Goal: Task Accomplishment & Management: Use online tool/utility

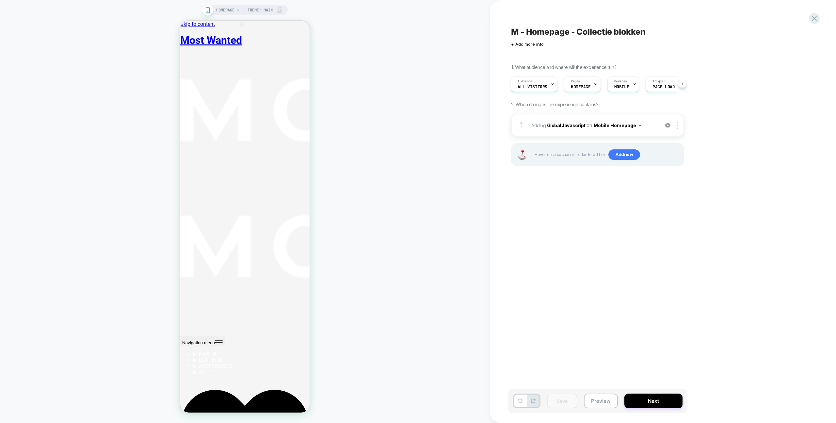
click at [375, 185] on div "HOMEPAGE Theme: MAIN" at bounding box center [245, 212] width 490 height 410
click at [372, 184] on div "HOMEPAGE Theme: MAIN" at bounding box center [245, 212] width 490 height 410
click at [422, 139] on div "HOMEPAGE Theme: MAIN" at bounding box center [245, 212] width 490 height 410
click at [383, 228] on div "HOMEPAGE Theme: MAIN" at bounding box center [245, 212] width 490 height 410
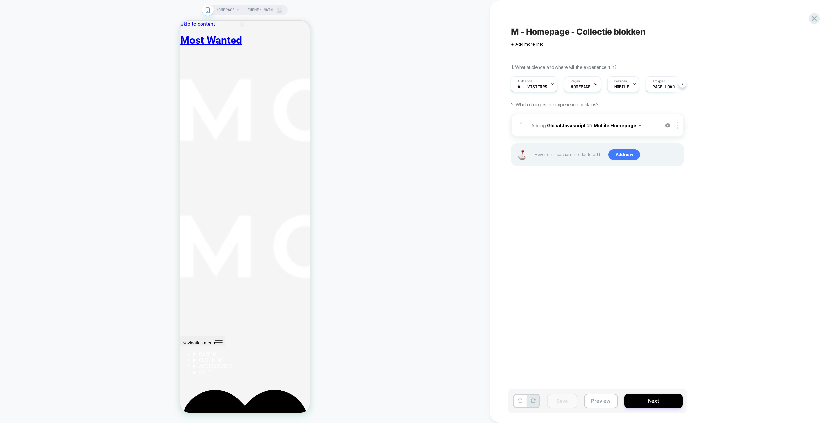
click at [416, 205] on div "HOMEPAGE Theme: MAIN" at bounding box center [245, 212] width 490 height 410
click at [818, 18] on icon at bounding box center [814, 18] width 9 height 9
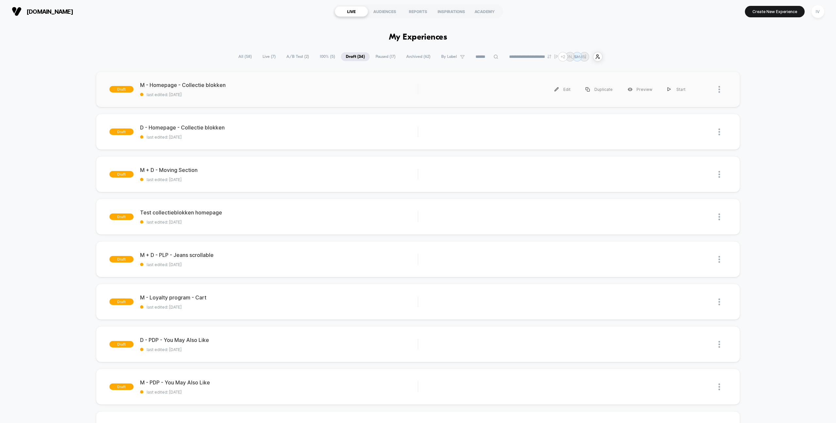
click at [289, 103] on div "draft M - Homepage - Collectie blokken last edited: 22-9-2025 Edit Duplicate Pr…" at bounding box center [418, 89] width 644 height 36
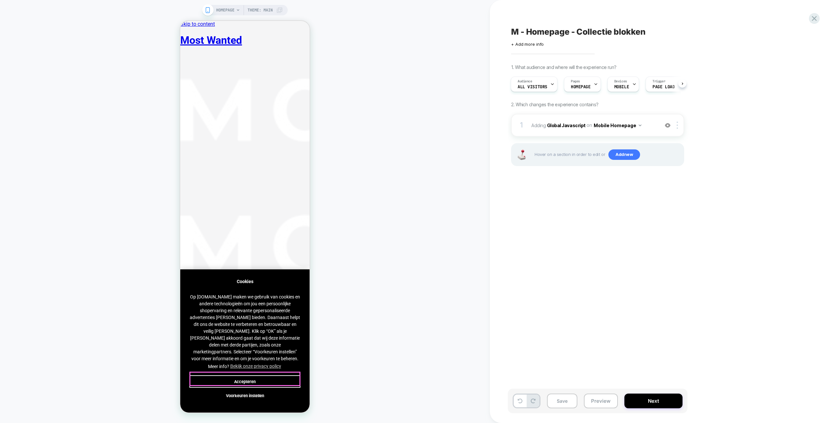
click at [279, 375] on button "Accepteren" at bounding box center [244, 381] width 111 height 12
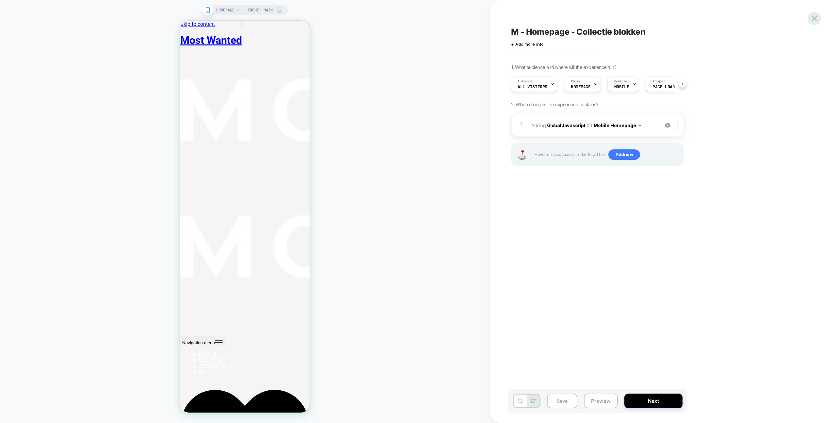
click at [814, 19] on icon at bounding box center [814, 18] width 5 height 5
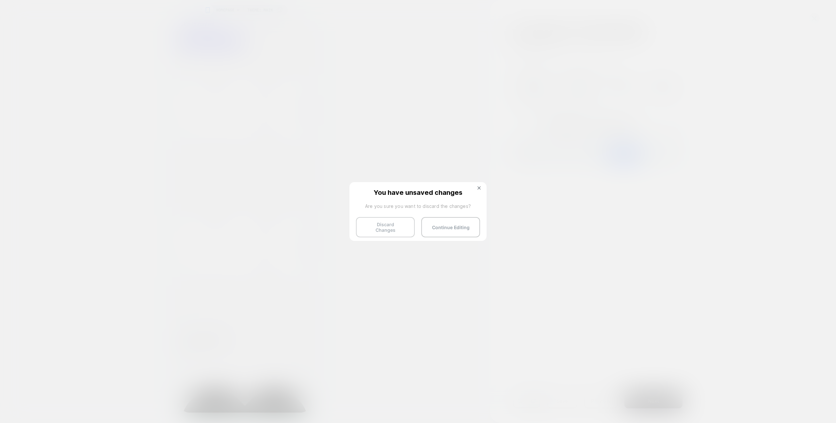
click at [399, 223] on button "Discard Changes" at bounding box center [385, 227] width 59 height 20
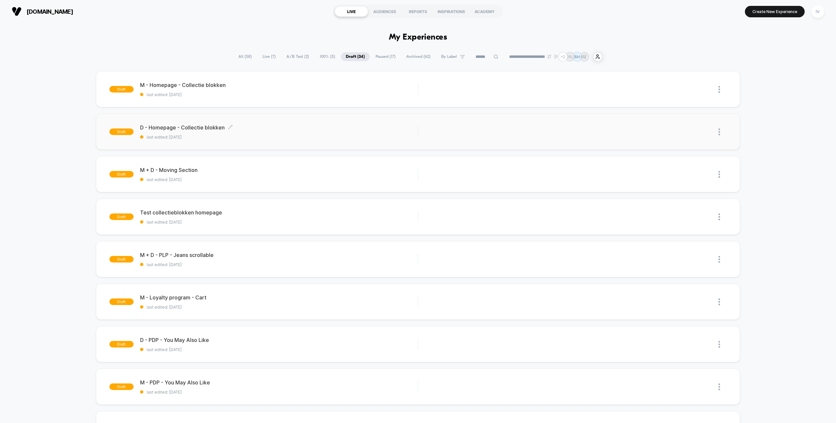
click at [323, 140] on div "draft D - Homepage - Collectie blokken Click to edit experience details Click t…" at bounding box center [418, 132] width 644 height 36
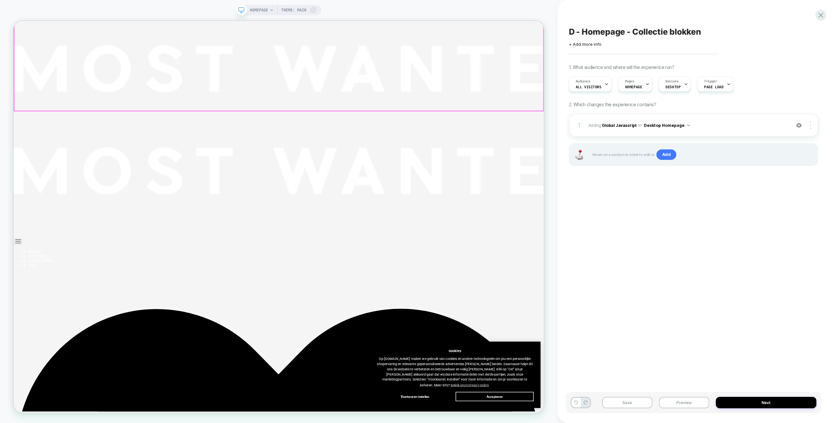
scroll to position [336, 0]
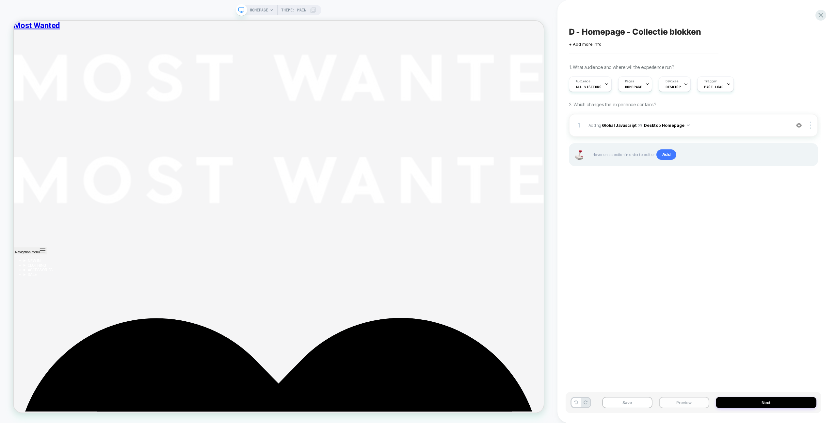
click at [686, 403] on button "Preview" at bounding box center [684, 402] width 50 height 11
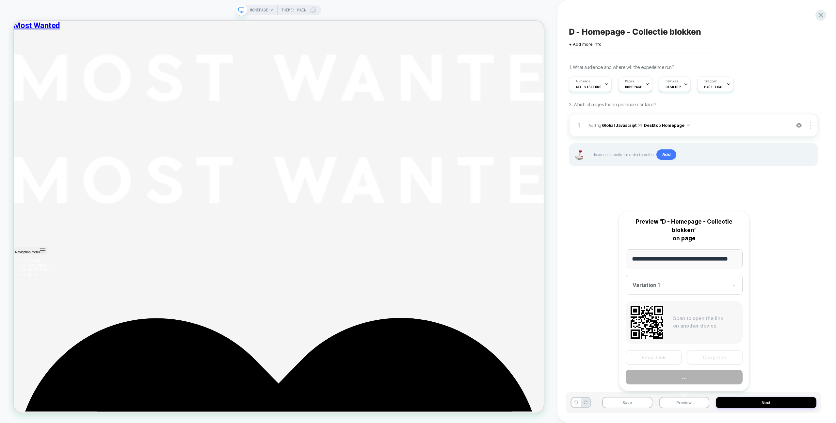
scroll to position [0, 15]
click at [687, 378] on button "Preview" at bounding box center [684, 377] width 117 height 15
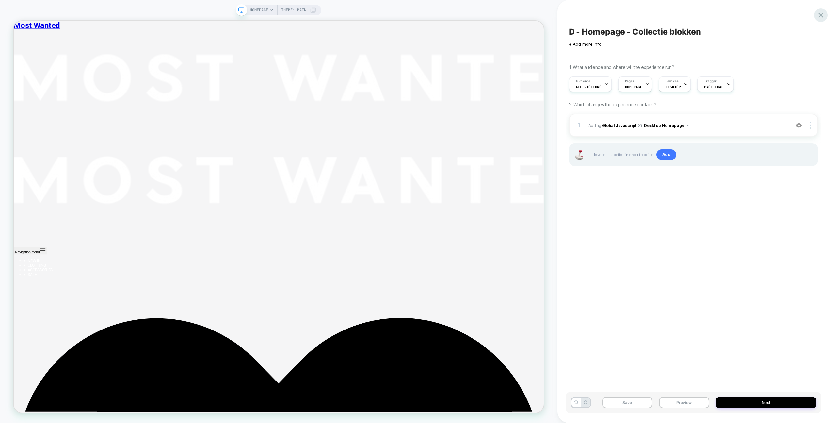
click at [820, 14] on icon at bounding box center [821, 15] width 5 height 5
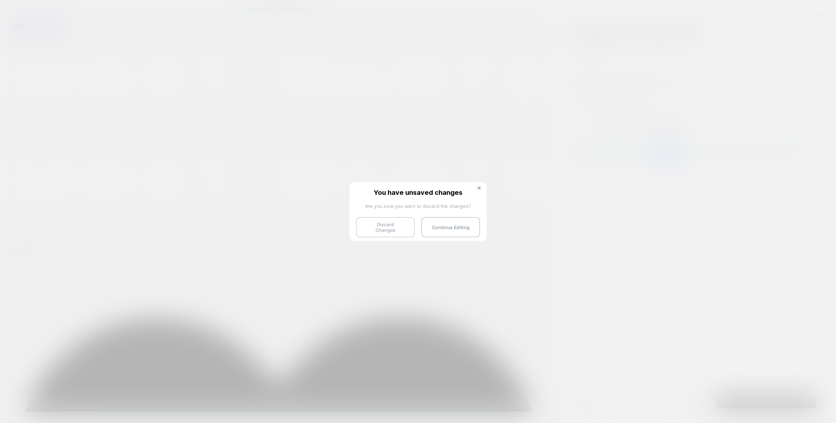
click at [383, 233] on div "You have unsaved changes Are you sure you want to discard the changes? Discard …" at bounding box center [418, 211] width 137 height 58
click at [384, 230] on button "Discard Changes" at bounding box center [385, 227] width 59 height 20
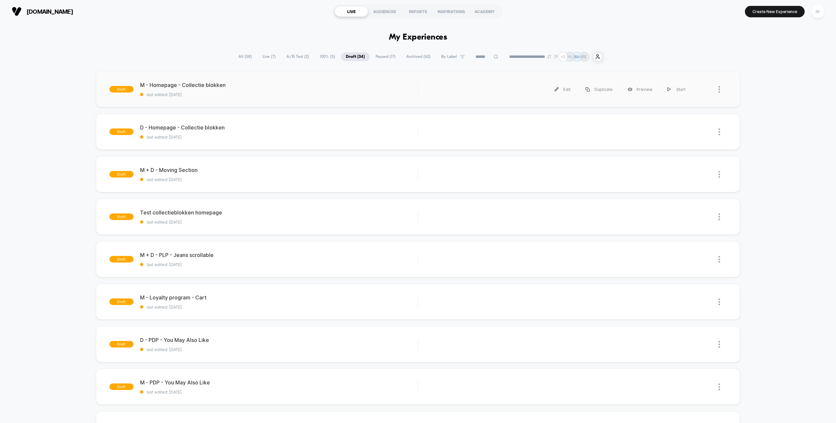
click at [253, 104] on div "draft M - Homepage - Collectie blokken last edited: 22-9-2025 Edit Duplicate Pr…" at bounding box center [418, 89] width 644 height 36
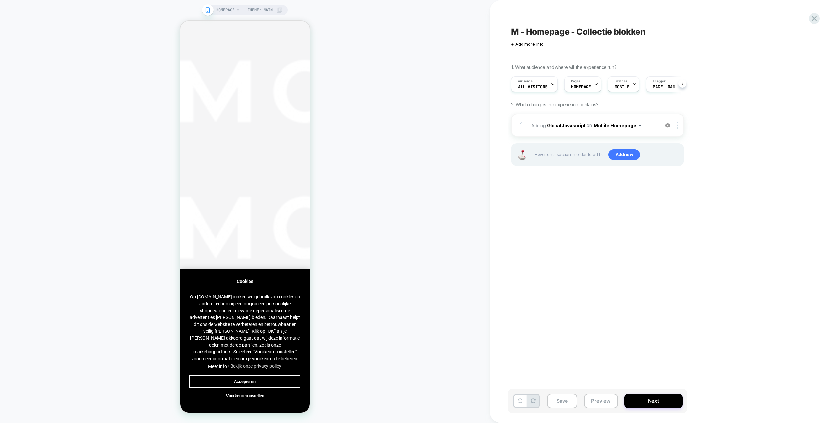
scroll to position [0, 0]
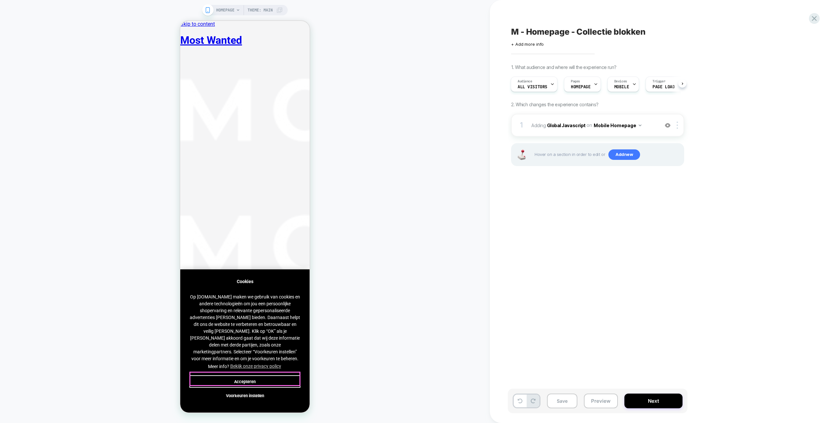
click at [257, 377] on button "Accepteren" at bounding box center [244, 381] width 111 height 12
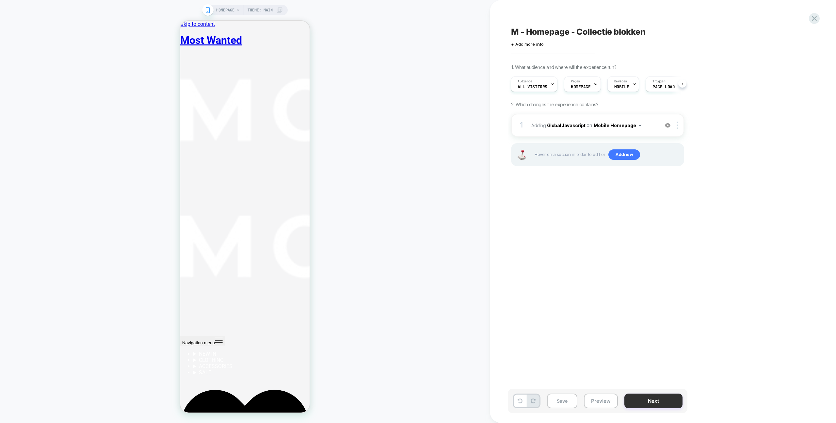
click at [634, 395] on button "Next" at bounding box center [654, 400] width 58 height 15
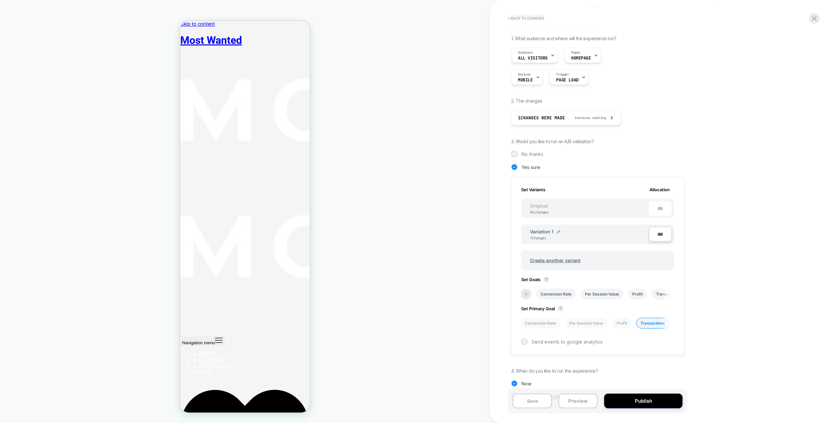
scroll to position [48, 0]
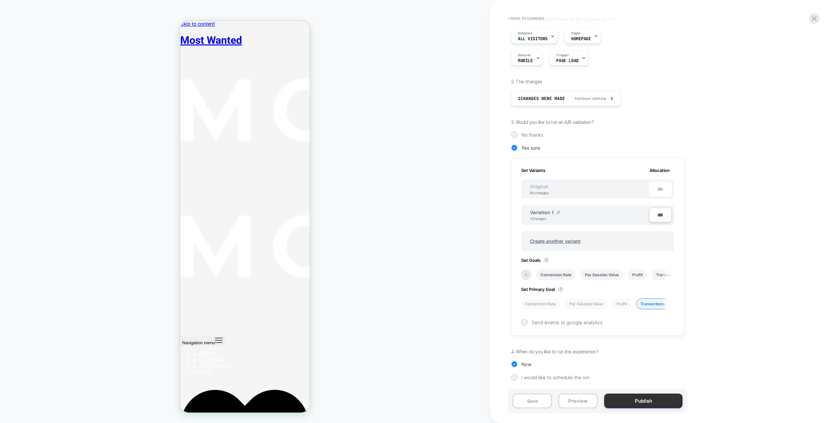
click at [642, 403] on button "Publish" at bounding box center [643, 400] width 78 height 15
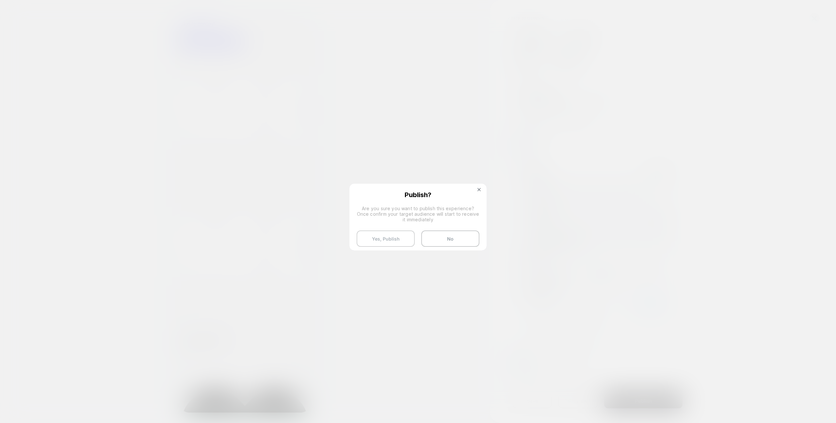
click at [405, 238] on button "Yes, Publish" at bounding box center [386, 238] width 58 height 16
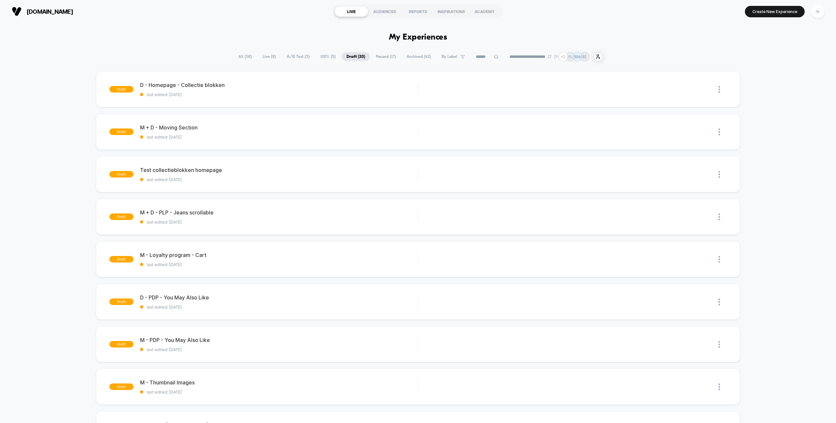
drag, startPoint x: 311, startPoint y: 57, endPoint x: 314, endPoint y: 57, distance: 3.6
click at [316, 57] on span "100% ( 5 )" at bounding box center [328, 56] width 25 height 9
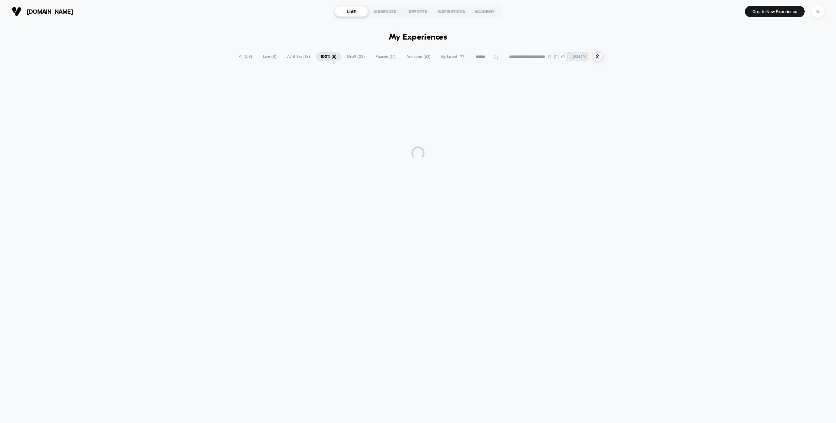
click at [293, 58] on span "A/B Test ( 3 )" at bounding box center [298, 56] width 33 height 9
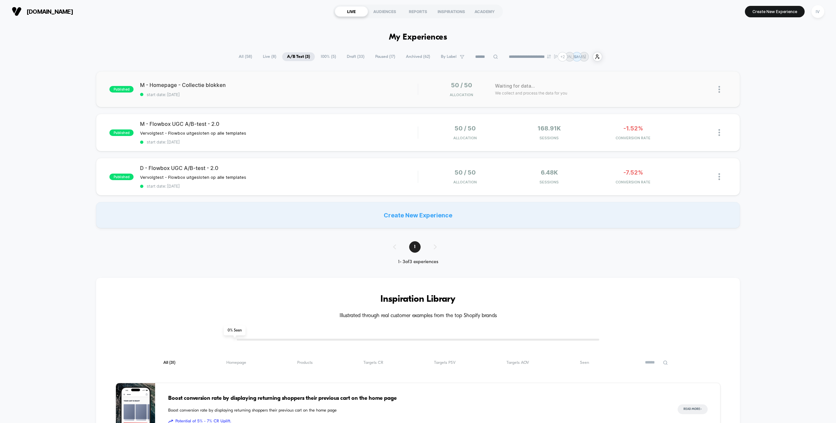
click at [273, 98] on div "published M - Homepage - Collectie blokken start date: 22-9-2025 50 / 50 Alloca…" at bounding box center [418, 89] width 644 height 36
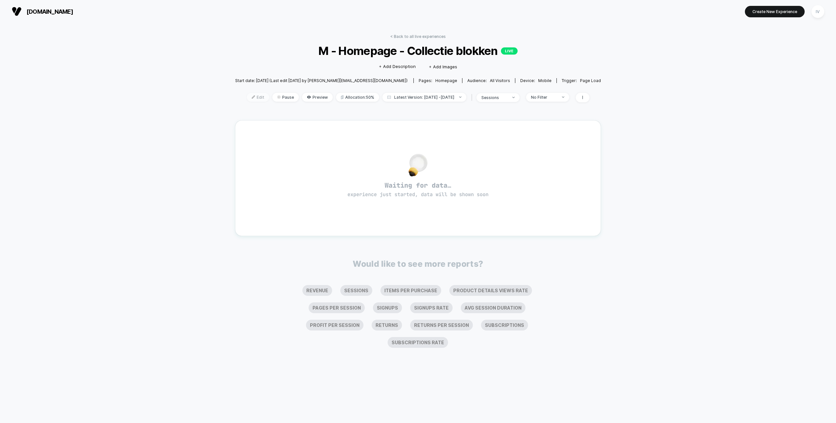
click at [247, 101] on span "Edit" at bounding box center [258, 97] width 22 height 9
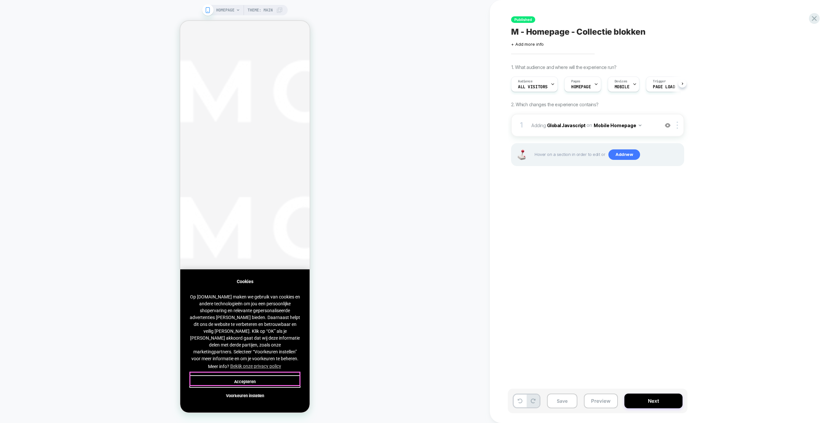
click at [262, 376] on button "Accepteren" at bounding box center [244, 381] width 111 height 12
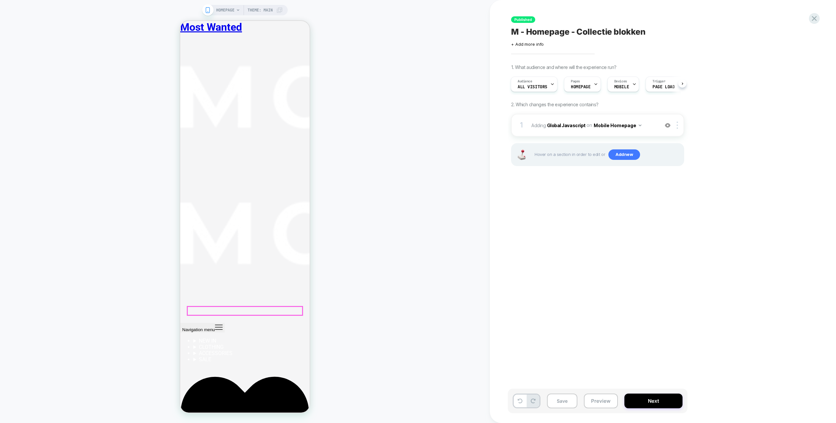
scroll to position [747, 0]
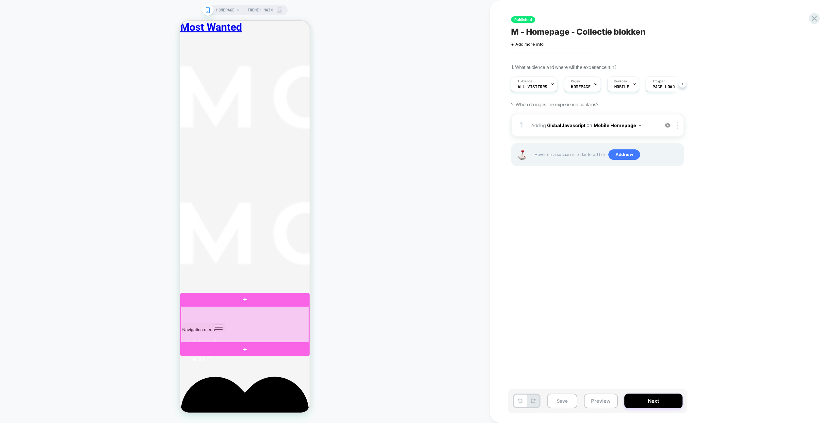
click at [303, 318] on div at bounding box center [245, 324] width 128 height 37
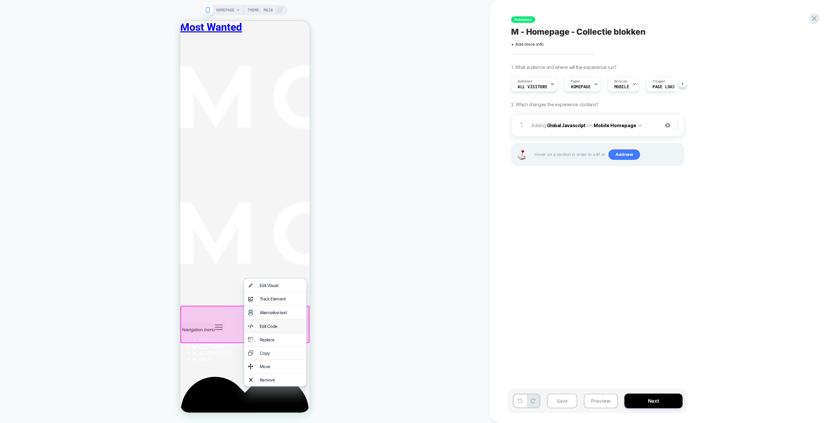
click at [282, 329] on div "Edit Code" at bounding box center [281, 325] width 43 height 5
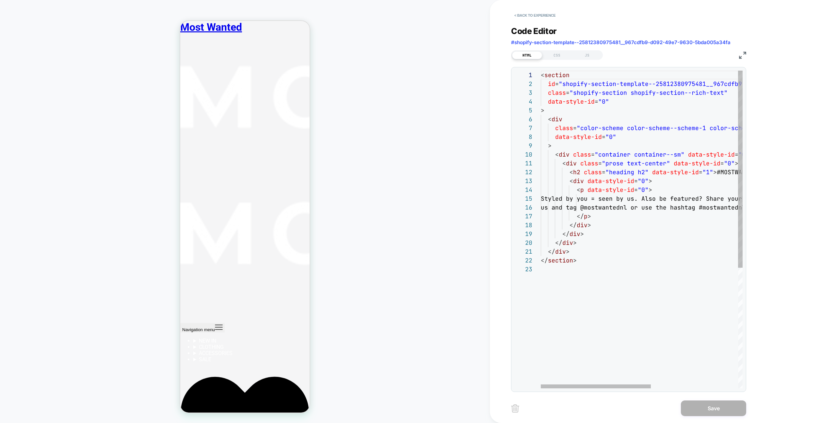
scroll to position [844, 0]
click at [542, 77] on div "< section id = "shopify-section-template--25812380975481__967cdfb 9-d092-49e7-9…" at bounding box center [721, 327] width 361 height 512
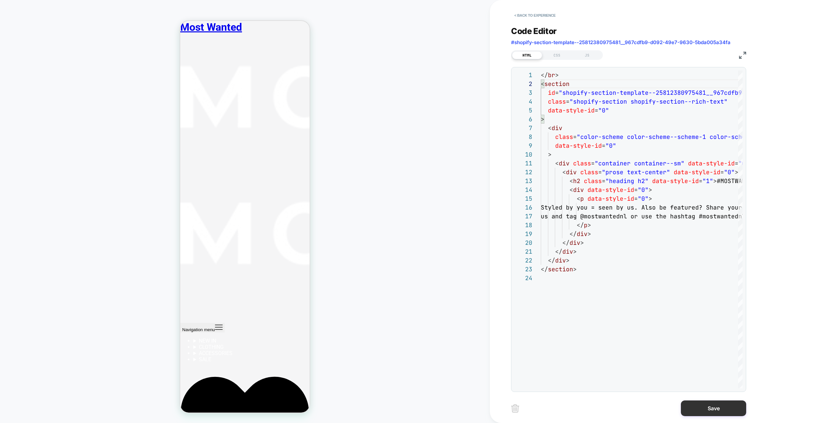
click at [712, 413] on button "Save" at bounding box center [713, 408] width 65 height 16
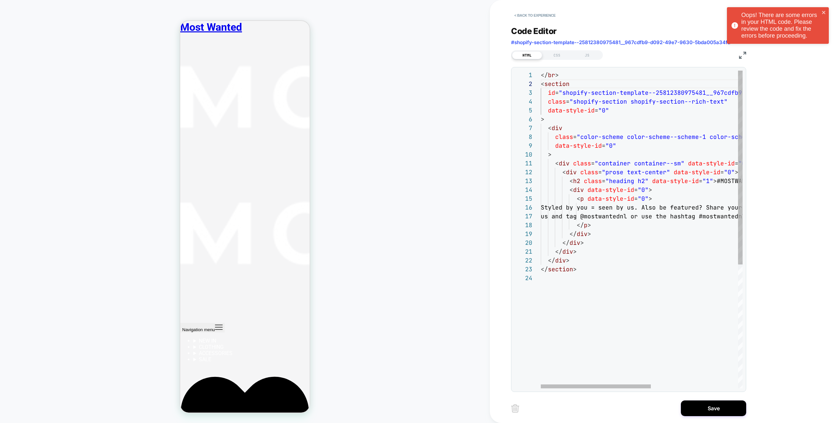
click at [548, 74] on div "</ br > id = "shopify-section-template--25812380975481__967cdfb 9-d092-49e7-963…" at bounding box center [721, 331] width 361 height 520
type textarea "**********"
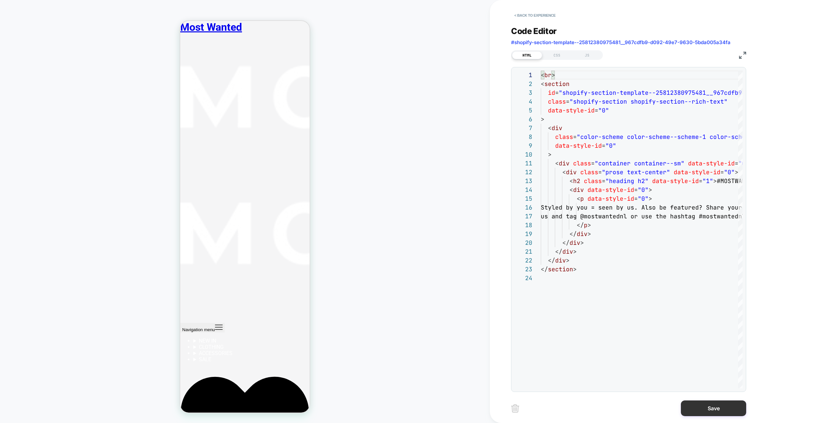
click at [732, 401] on button "Save" at bounding box center [713, 408] width 65 height 16
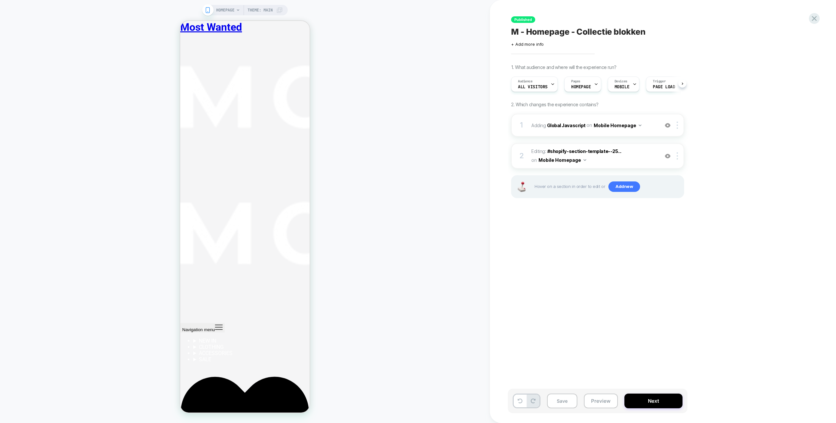
scroll to position [0, 0]
click at [566, 402] on button "Save" at bounding box center [562, 400] width 30 height 15
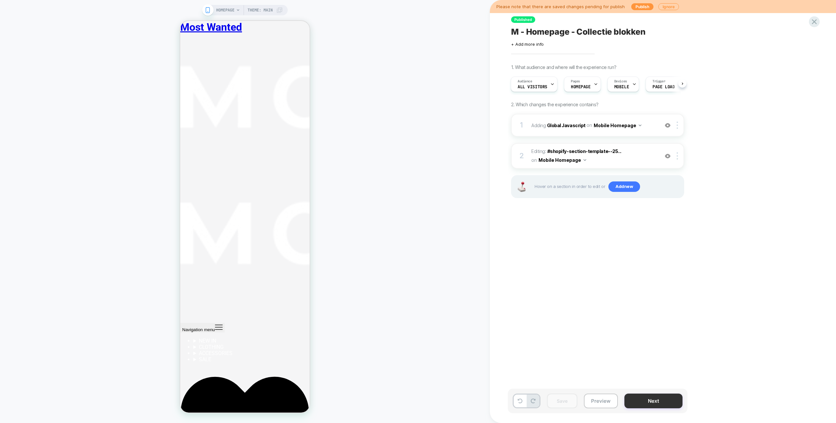
click at [641, 399] on button "Next" at bounding box center [654, 400] width 58 height 15
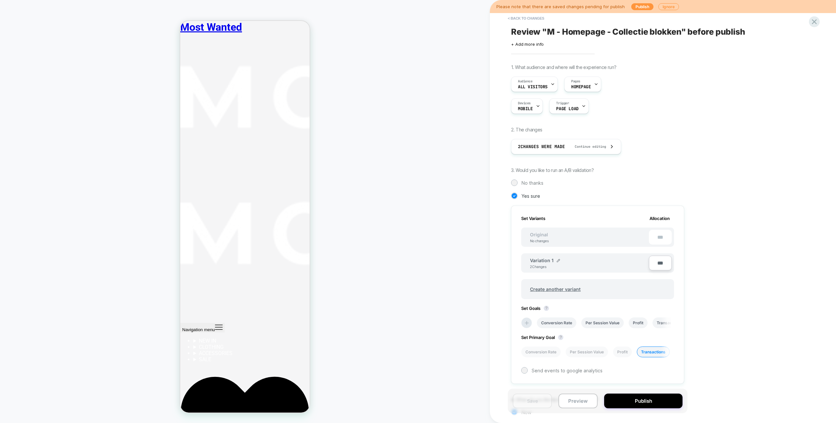
scroll to position [0, 1]
click at [638, 404] on button "Publish" at bounding box center [643, 400] width 78 height 15
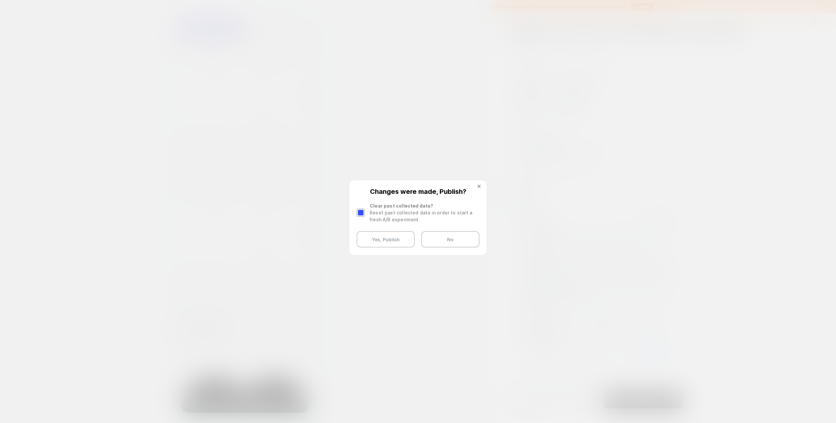
click at [361, 212] on div at bounding box center [361, 212] width 8 height 8
click at [383, 240] on button "Yes, Publish" at bounding box center [386, 239] width 58 height 16
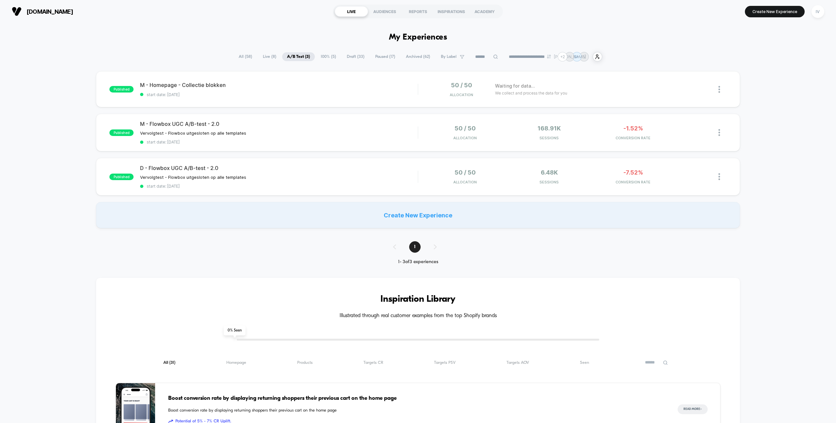
click at [354, 57] on span "Draft ( 33 )" at bounding box center [355, 56] width 27 height 9
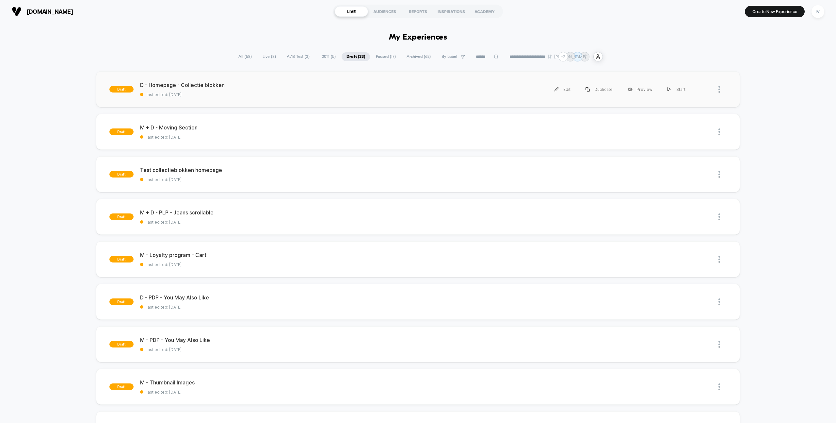
click at [300, 103] on div "draft D - Homepage - Collectie blokken last edited: 22-9-2025 Edit Duplicate Pr…" at bounding box center [418, 89] width 644 height 36
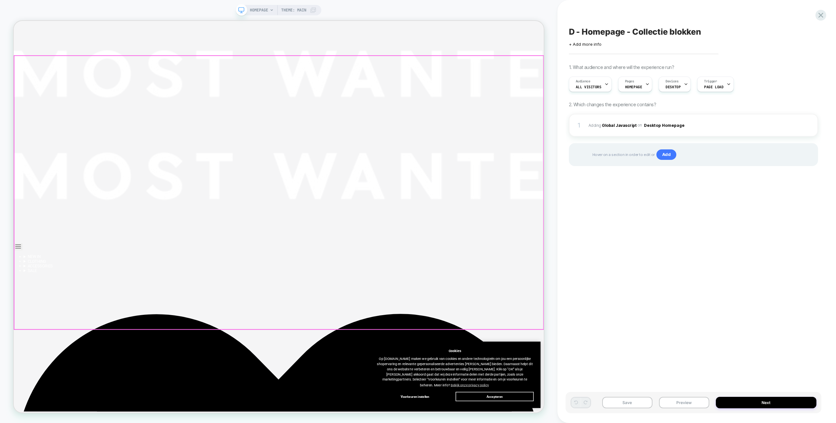
scroll to position [55, 0]
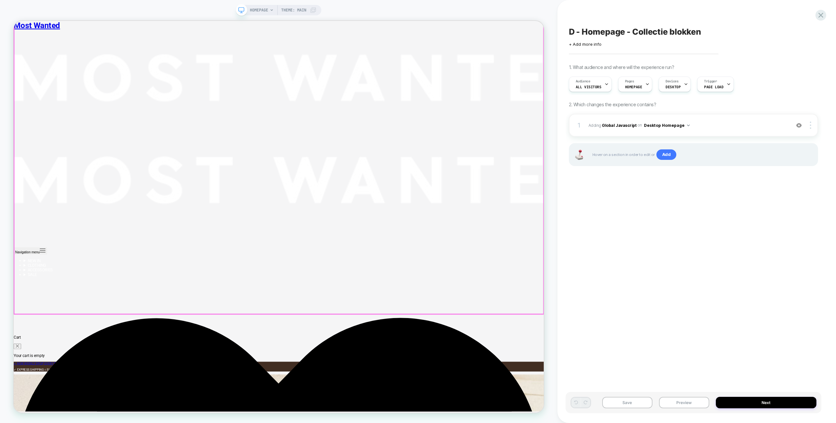
scroll to position [2038, 0]
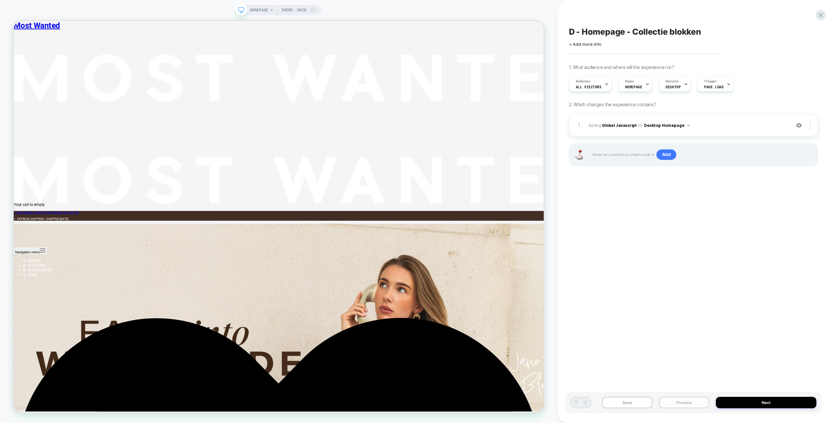
click at [686, 399] on button "Preview" at bounding box center [684, 402] width 50 height 11
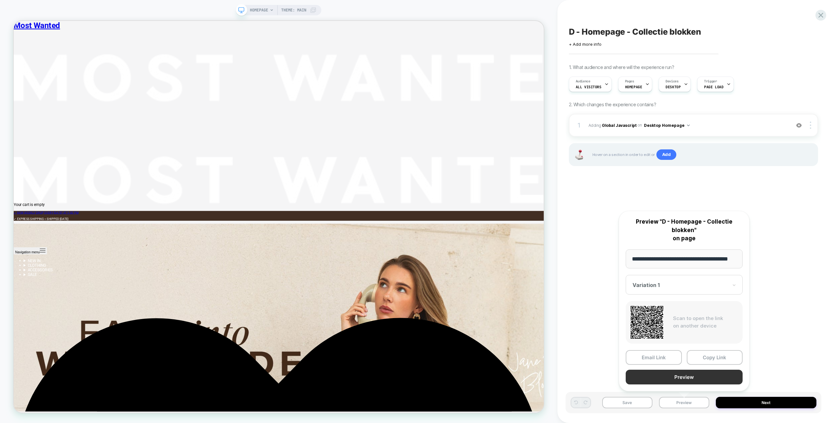
scroll to position [0, 15]
click at [684, 375] on button "Preview" at bounding box center [684, 377] width 117 height 15
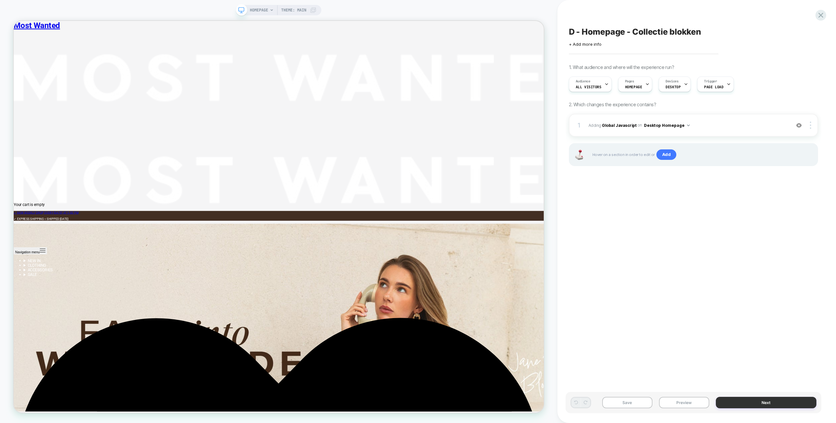
click at [769, 402] on button "Next" at bounding box center [766, 402] width 101 height 11
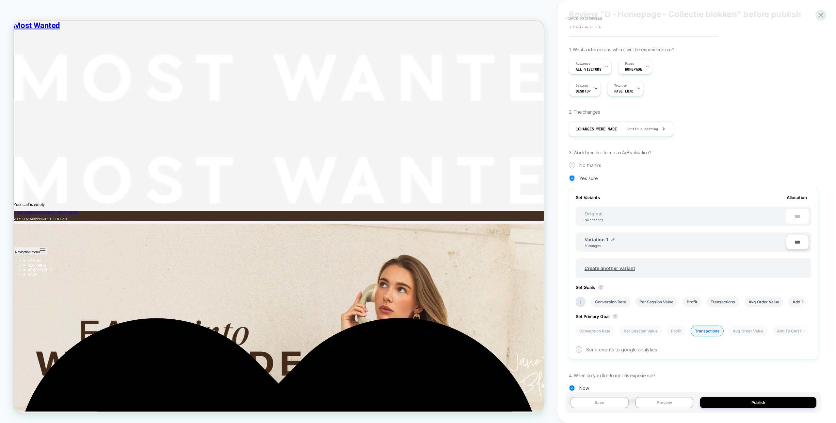
scroll to position [41, 0]
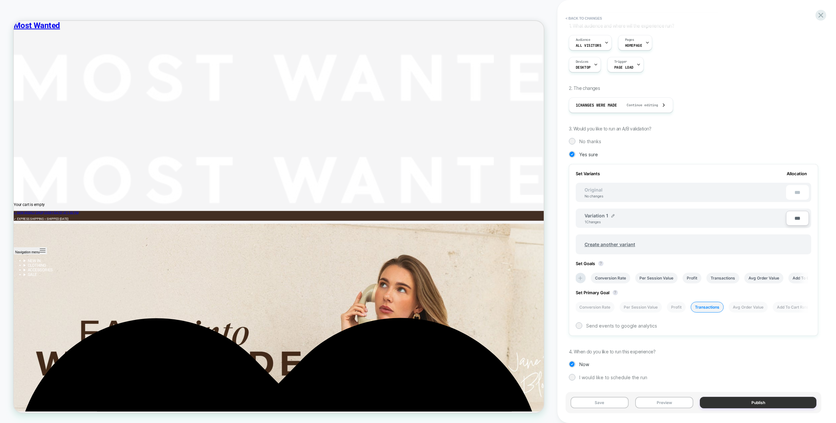
click at [733, 401] on button "Publish" at bounding box center [758, 402] width 117 height 11
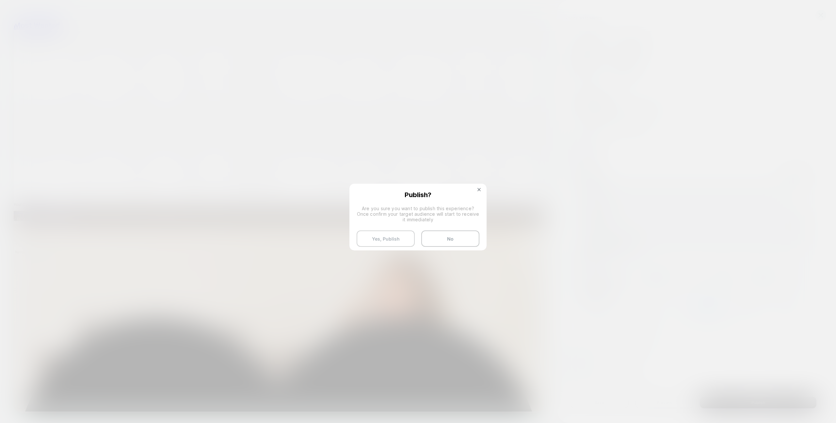
click at [396, 232] on button "Yes, Publish" at bounding box center [386, 238] width 58 height 16
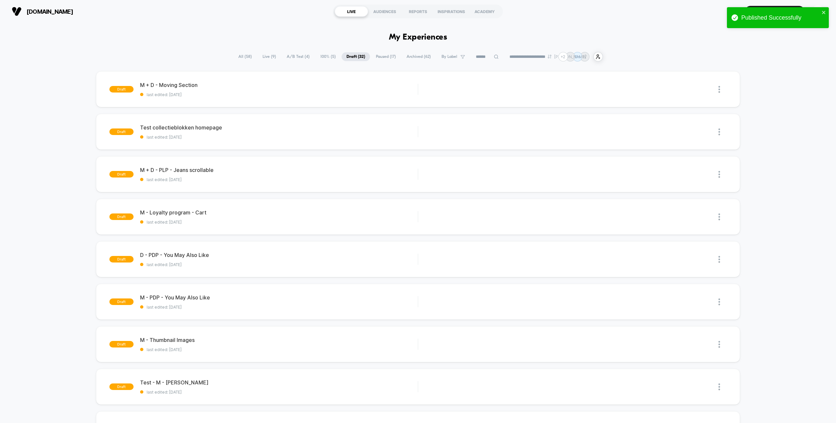
click at [290, 56] on span "A/B Test ( 4 )" at bounding box center [298, 56] width 33 height 9
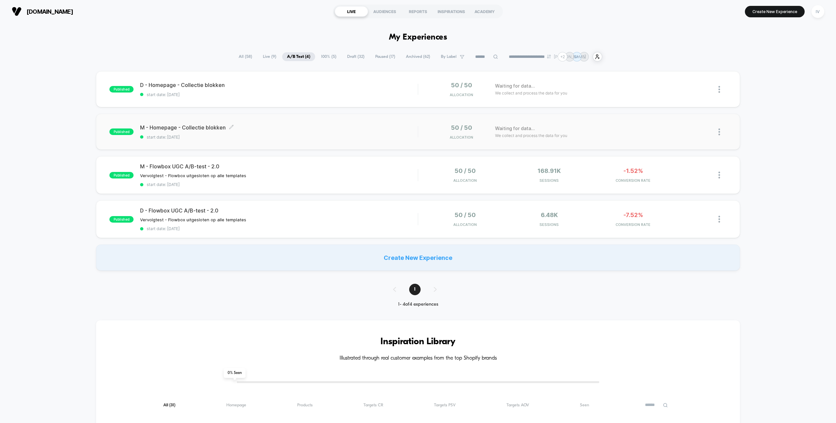
click at [347, 136] on span "start date: 22-9-2025" at bounding box center [279, 137] width 278 height 5
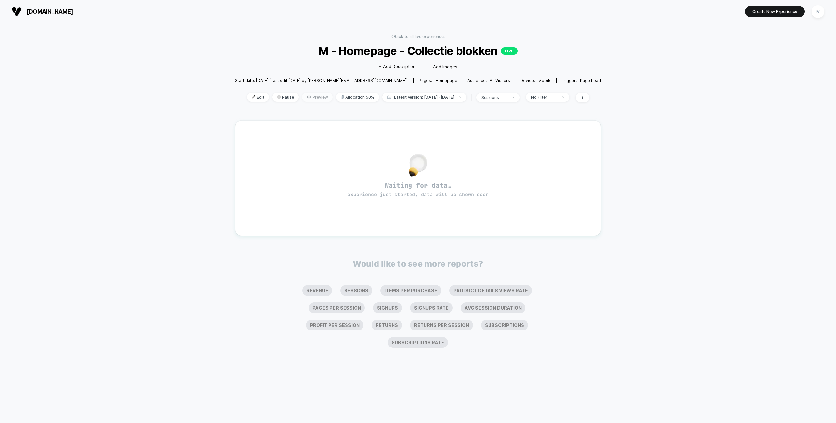
click at [307, 98] on span "Preview" at bounding box center [317, 97] width 31 height 9
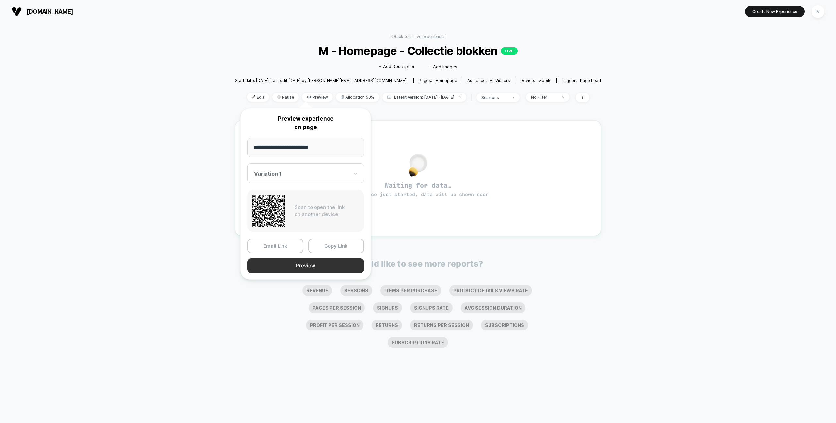
click at [327, 270] on button "Preview" at bounding box center [305, 265] width 117 height 15
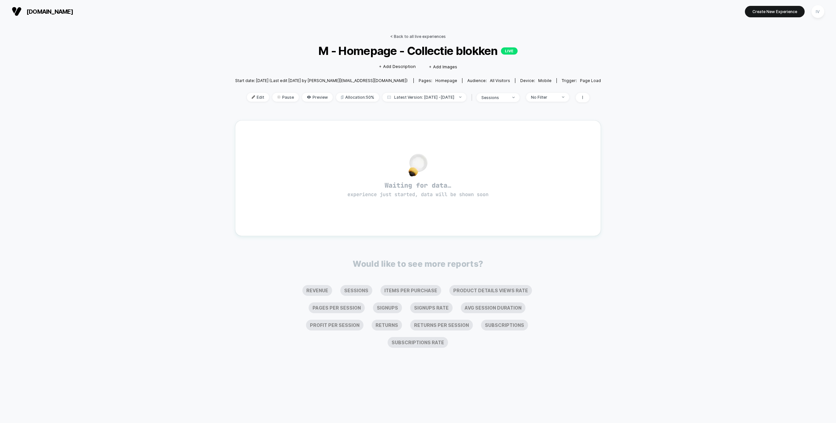
drag, startPoint x: 434, startPoint y: 44, endPoint x: 432, endPoint y: 38, distance: 6.8
click at [434, 44] on span "M - Homepage - Collectie blokken LIVE" at bounding box center [418, 51] width 329 height 14
click at [432, 37] on link "< Back to all live experiences" at bounding box center [418, 36] width 56 height 5
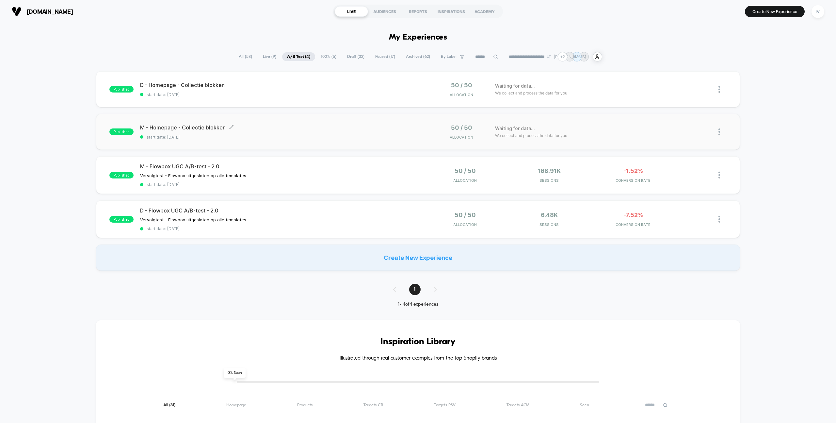
click at [265, 127] on span "M - Homepage - Collectie blokken Click to edit experience details" at bounding box center [279, 127] width 278 height 7
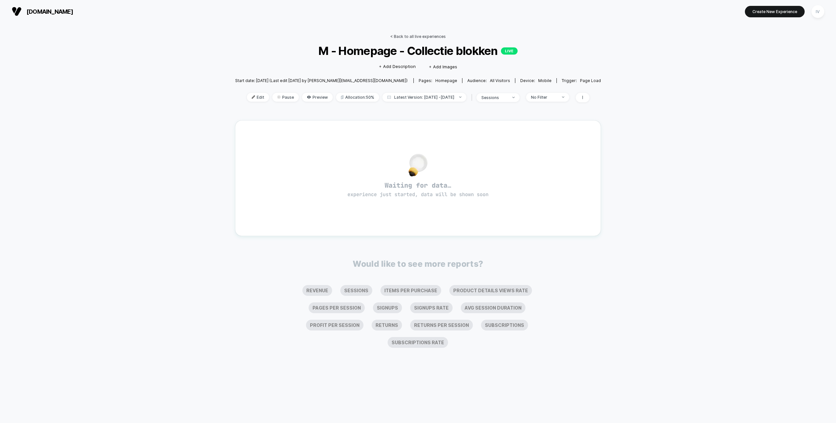
click at [397, 38] on link "< Back to all live experiences" at bounding box center [418, 36] width 56 height 5
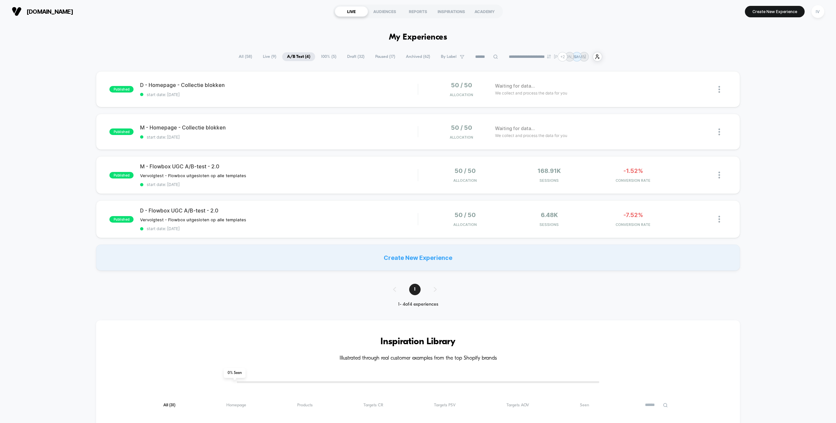
click at [360, 143] on div "published M - Homepage - Collectie blokken start date: 22-9-2025 50 / 50 Alloca…" at bounding box center [418, 132] width 644 height 36
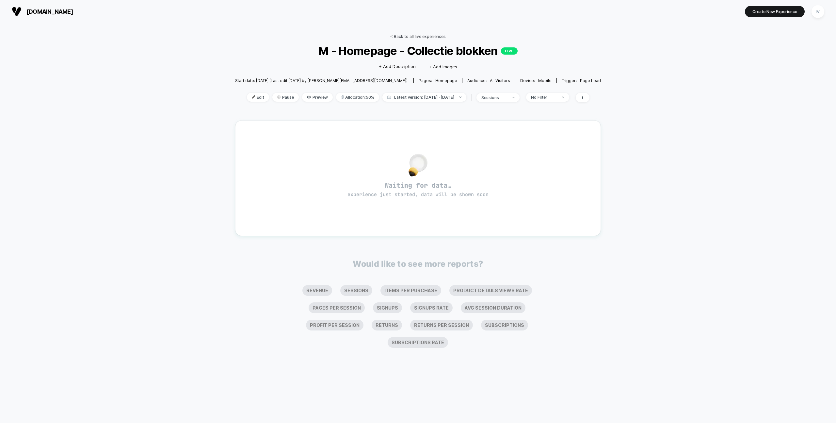
click at [406, 35] on link "< Back to all live experiences" at bounding box center [418, 36] width 56 height 5
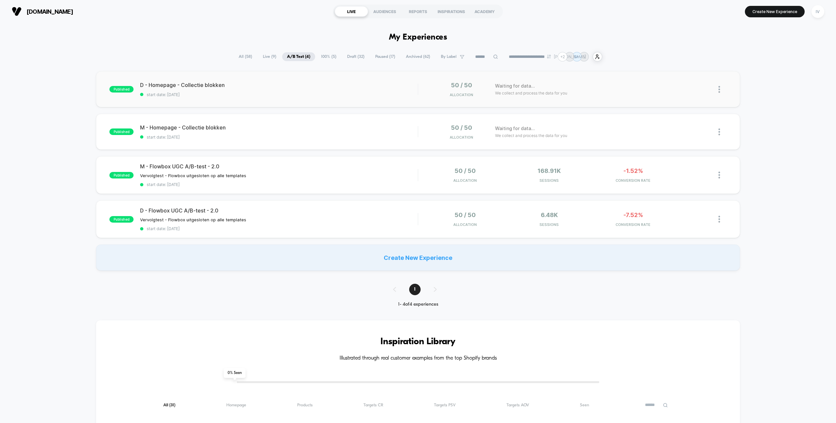
click at [315, 103] on div "published D - Homepage - Collectie blokken start date: 22-9-2025 50 / 50 Alloca…" at bounding box center [418, 89] width 644 height 36
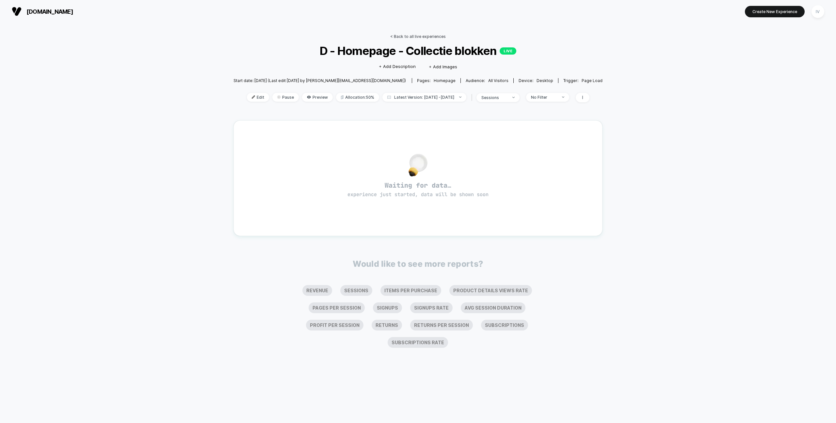
click at [411, 37] on link "< Back to all live experiences" at bounding box center [418, 36] width 56 height 5
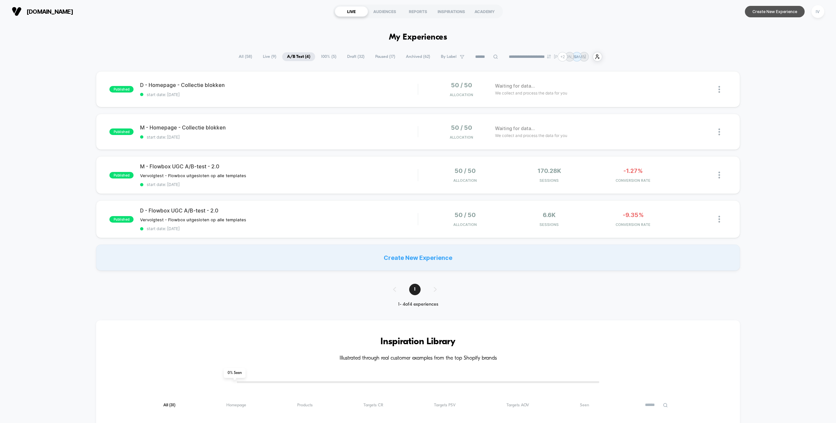
click at [782, 14] on button "Create New Experience" at bounding box center [775, 11] width 60 height 11
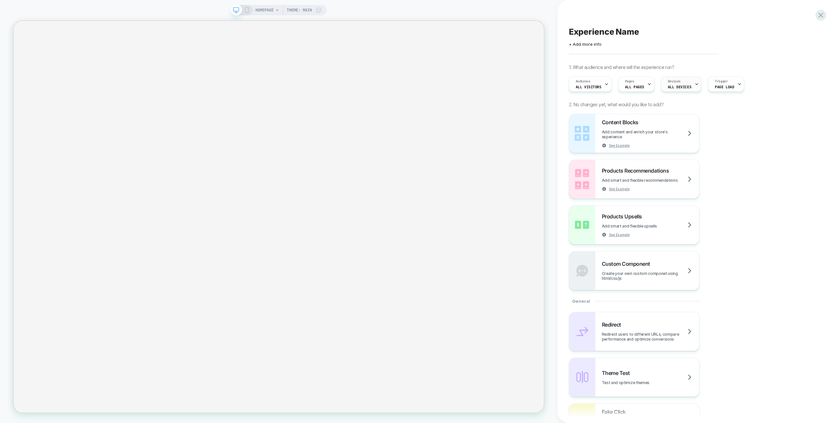
click at [676, 80] on span "Devices" at bounding box center [674, 81] width 13 height 5
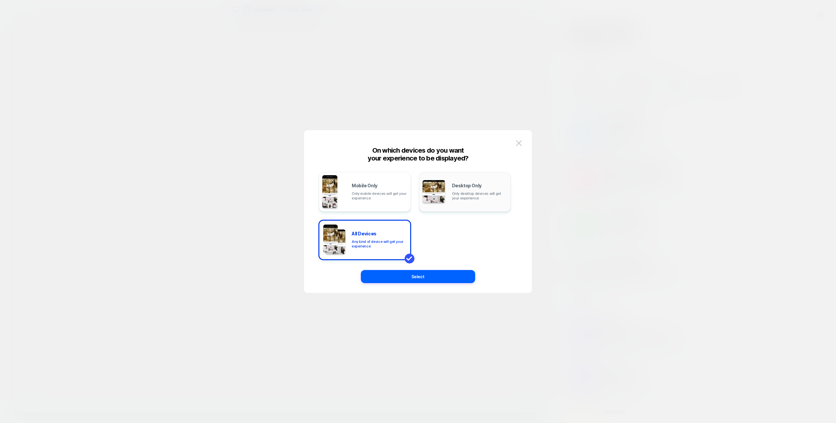
click at [484, 189] on div "Desktop Only Only desktop devices will get your experience" at bounding box center [480, 191] width 56 height 17
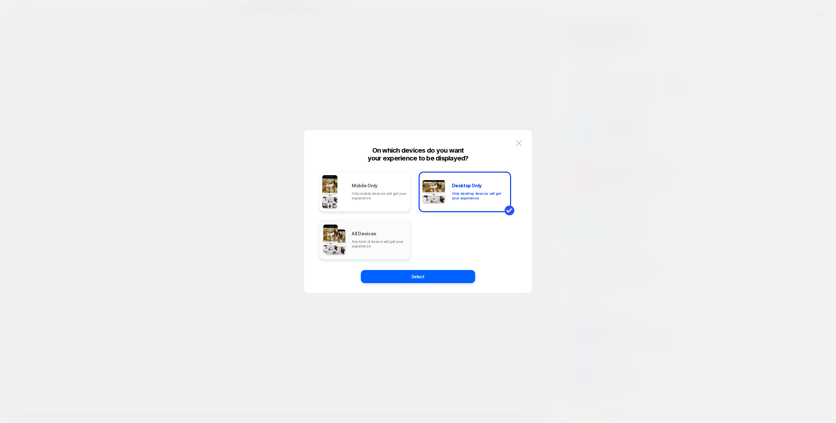
click at [397, 231] on div "All Devices Any kind of device will get your experience" at bounding box center [380, 239] width 56 height 17
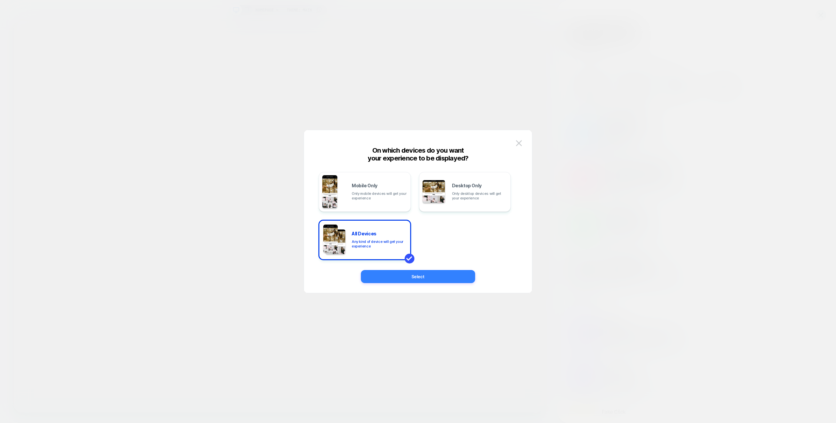
click at [448, 283] on button "Select" at bounding box center [418, 276] width 114 height 13
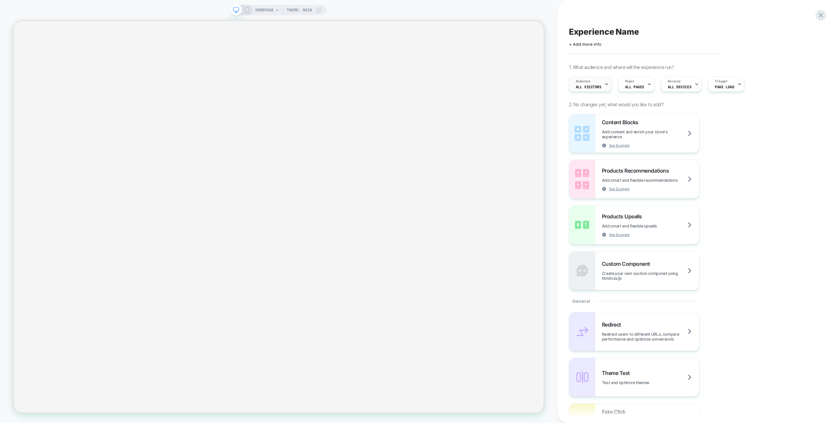
click at [598, 85] on span "All Visitors" at bounding box center [589, 87] width 26 height 5
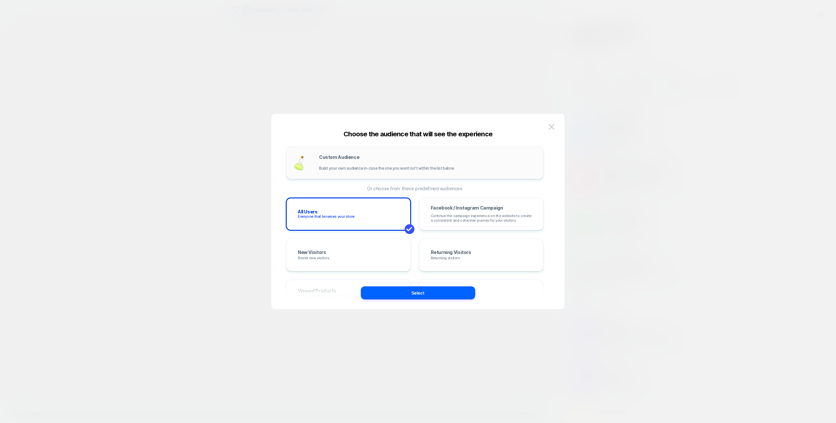
click at [392, 157] on div "Custom Audience Build your own audience in-case the one you want isn't within t…" at bounding box center [428, 163] width 218 height 16
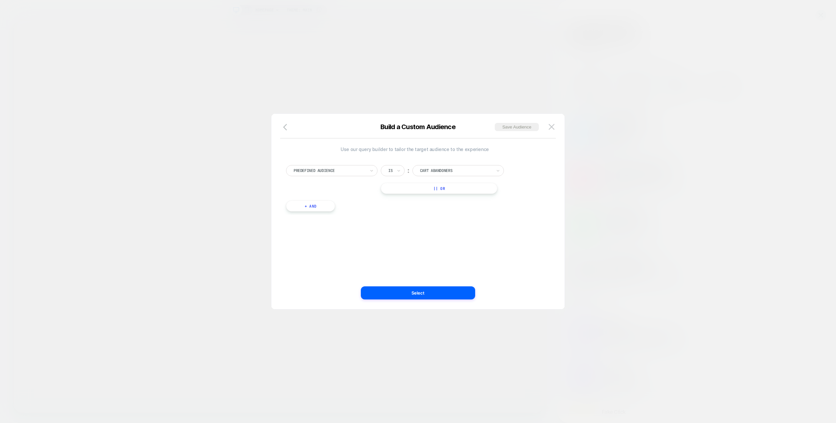
click at [337, 171] on div at bounding box center [330, 171] width 72 height 6
click at [318, 251] on div "State" at bounding box center [335, 256] width 85 height 10
click at [316, 163] on div "State Is ︰ Alabama || Or + And" at bounding box center [415, 184] width 264 height 59
click at [315, 169] on div at bounding box center [330, 171] width 72 height 6
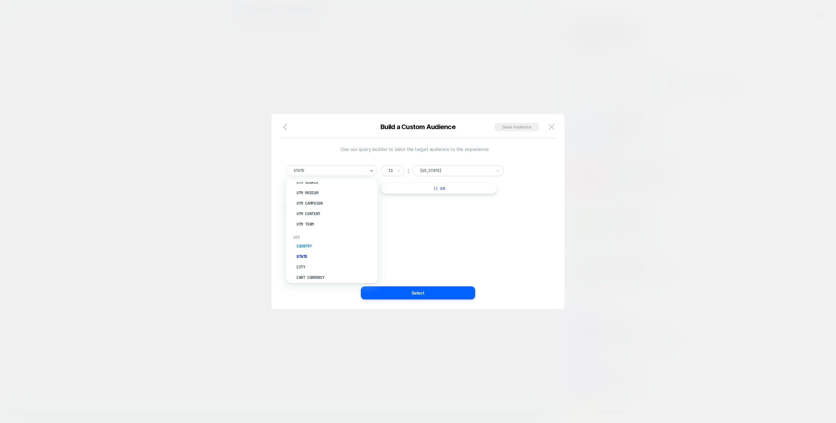
click at [313, 242] on div "Country" at bounding box center [335, 246] width 85 height 10
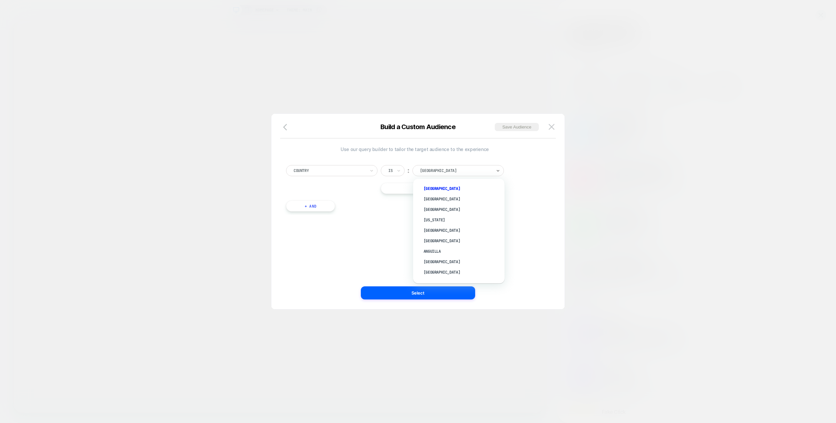
click at [444, 169] on div at bounding box center [456, 171] width 72 height 6
type input "***"
click at [442, 186] on div "Netherlands" at bounding box center [462, 188] width 85 height 10
click at [420, 186] on button "|| Or" at bounding box center [439, 188] width 117 height 11
click at [439, 188] on div at bounding box center [456, 188] width 72 height 6
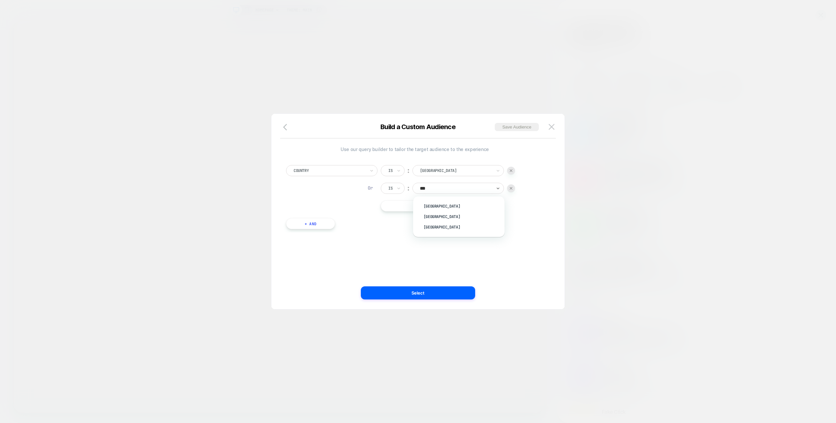
type input "****"
click at [437, 201] on div "[GEOGRAPHIC_DATA]" at bounding box center [462, 206] width 85 height 10
click at [515, 187] on div at bounding box center [511, 188] width 8 height 8
click at [427, 294] on button "Select" at bounding box center [418, 292] width 114 height 13
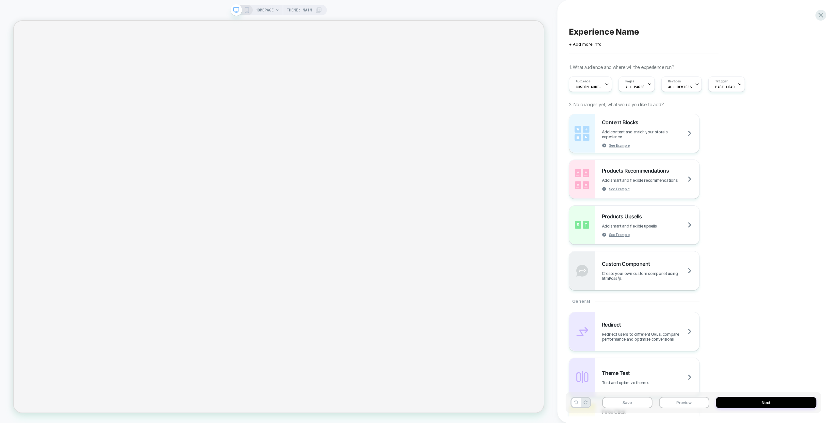
click at [604, 35] on span "Experience Name" at bounding box center [604, 32] width 70 height 10
type textarea "**********"
click at [732, 31] on icon at bounding box center [729, 32] width 8 height 8
click at [612, 405] on button "Save" at bounding box center [627, 402] width 50 height 11
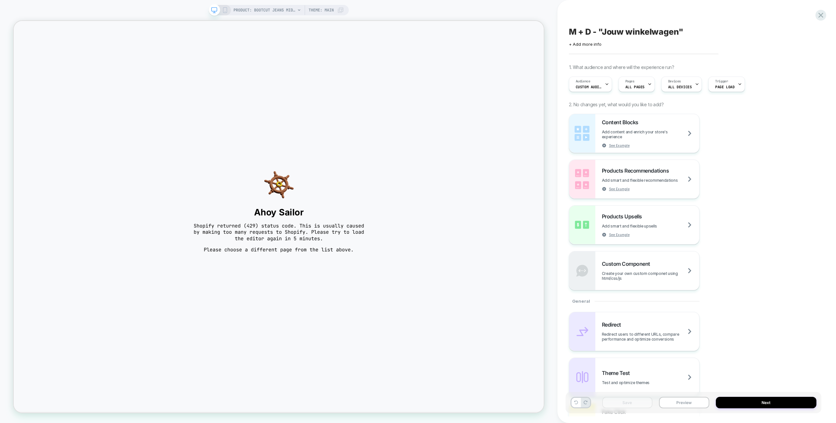
click at [227, 10] on div "PRODUCT: BOOTCUT JEANS MID BLAUW Theme: MAIN" at bounding box center [279, 10] width 140 height 10
click at [223, 8] on rect at bounding box center [225, 10] width 4 height 5
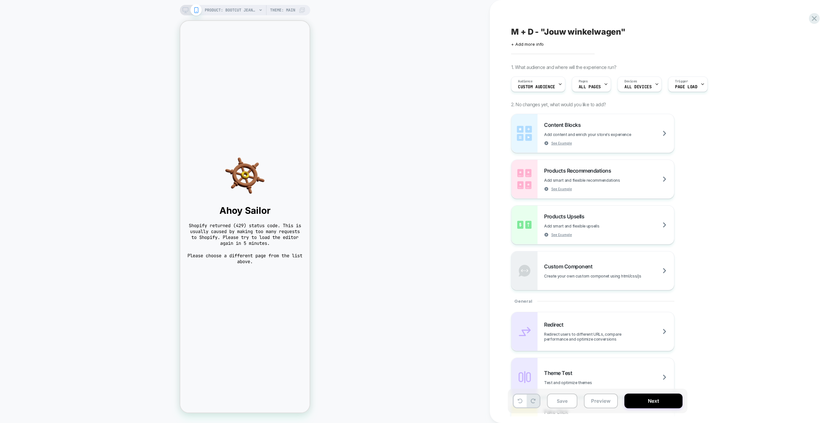
click at [186, 12] on icon at bounding box center [186, 10] width 6 height 6
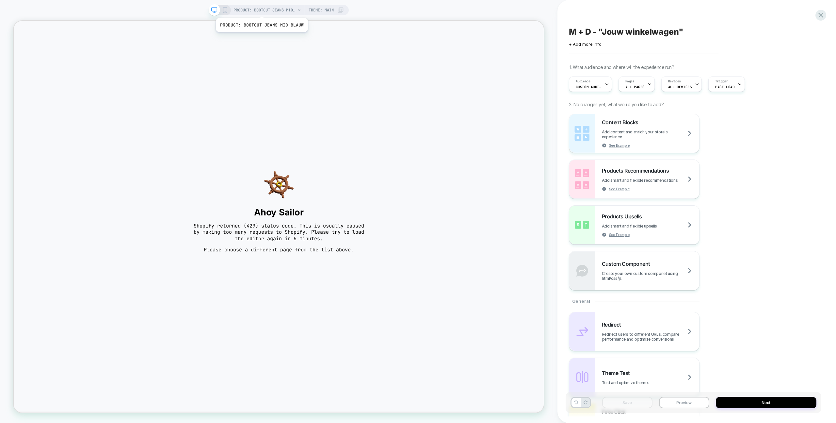
click at [261, 10] on span "PRODUCT: BOOTCUT JEANS MID BLAUW" at bounding box center [265, 10] width 62 height 10
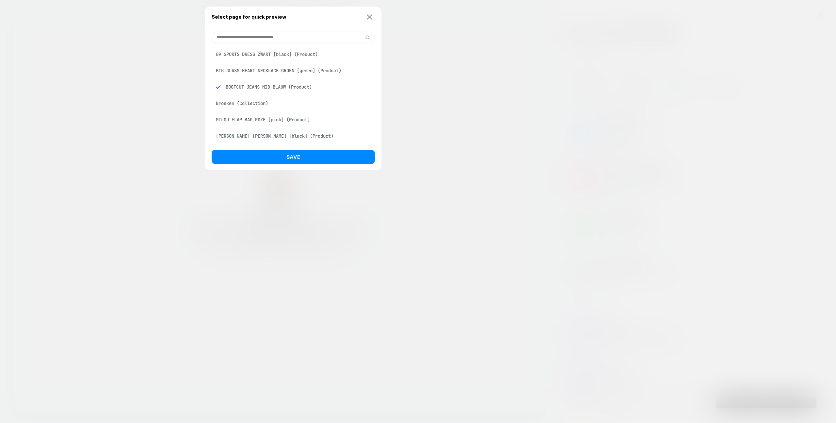
click at [249, 138] on div "JULIE PANTALON ZWART [black] (Product)" at bounding box center [293, 136] width 163 height 12
click at [256, 156] on button "Save" at bounding box center [293, 157] width 163 height 14
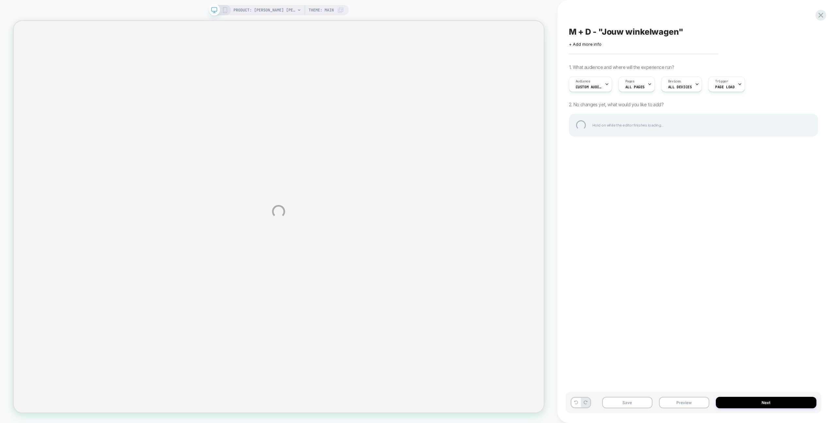
click at [600, 32] on div "M + D - "Jouw winkelwagen"" at bounding box center [693, 32] width 249 height 10
click at [595, 32] on textarea "**********" at bounding box center [645, 32] width 153 height 10
type textarea "**********"
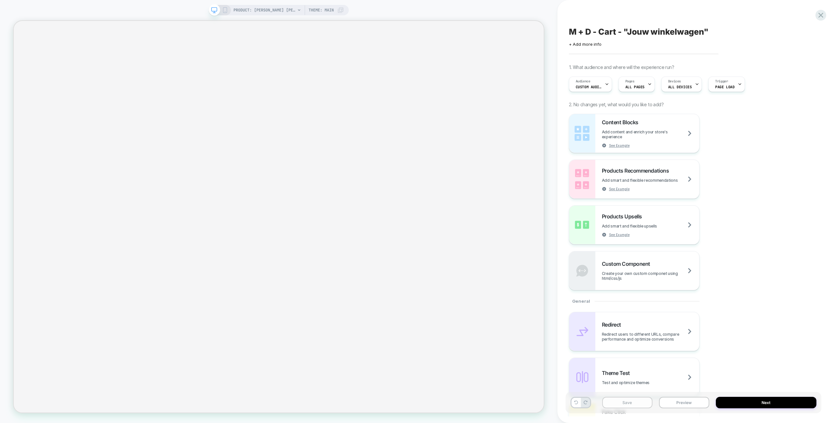
click at [627, 402] on button "Save" at bounding box center [627, 402] width 50 height 11
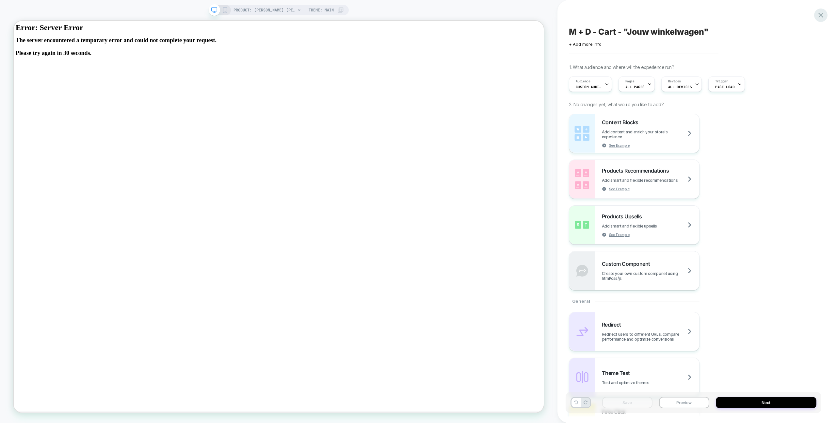
click at [819, 16] on icon at bounding box center [821, 15] width 5 height 5
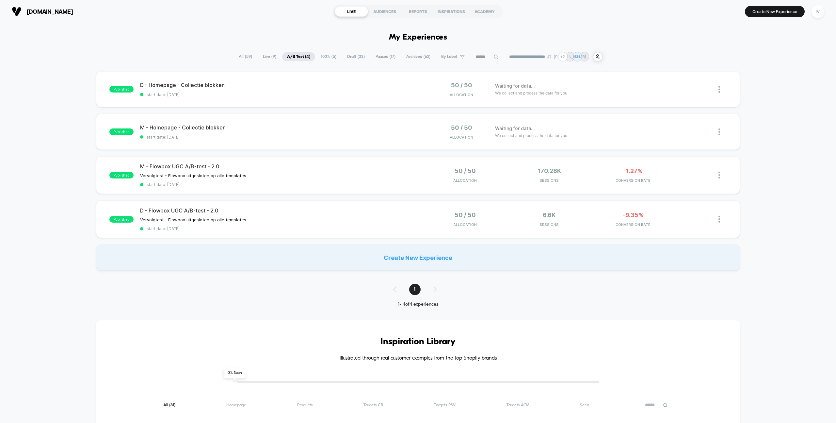
click at [351, 56] on span "Draft ( 33 )" at bounding box center [355, 56] width 27 height 9
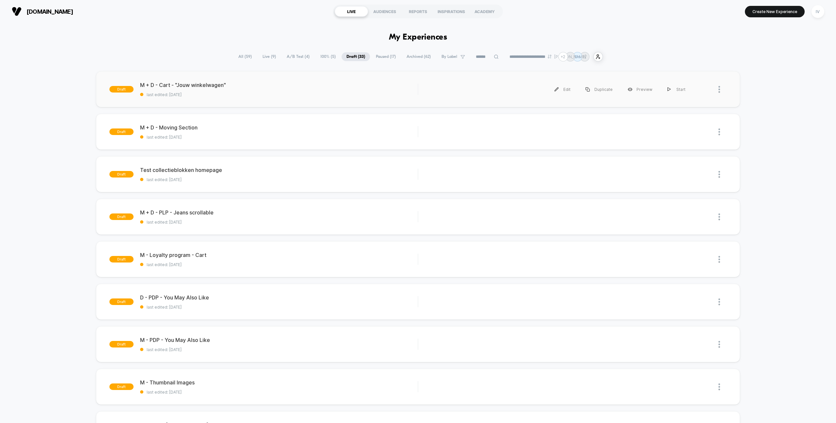
click at [241, 101] on div "draft M + D - Cart - "Jouw winkelwagen" last edited: [DATE] Edit Duplicate Prev…" at bounding box center [418, 89] width 644 height 36
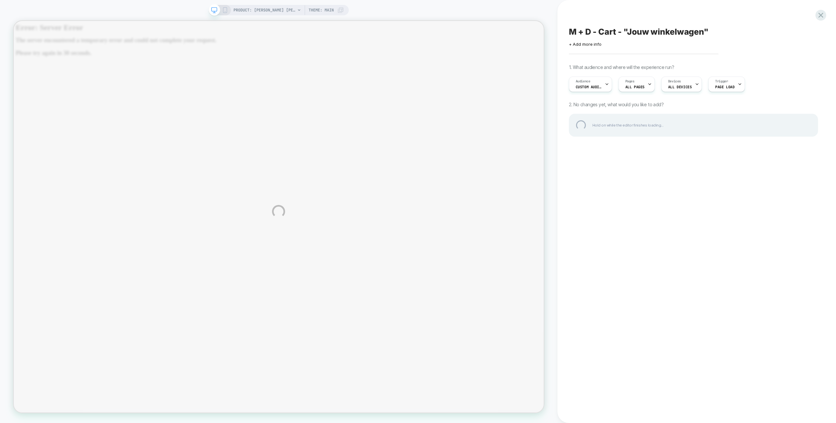
click at [673, 6] on div "PRODUCT: [PERSON_NAME] [PERSON_NAME] [black] PRODUCT: [PERSON_NAME] [PERSON_NAM…" at bounding box center [418, 211] width 836 height 423
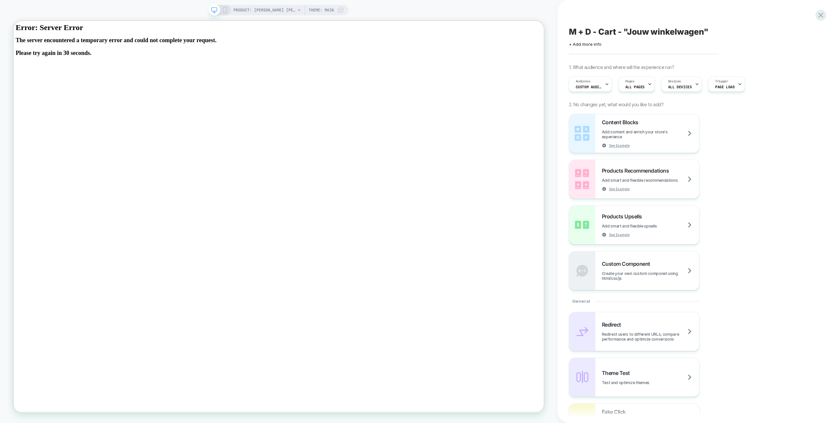
click at [719, 24] on div "M + D - Cart - "Jouw winkelwagen" Click to edit experience details + Add more i…" at bounding box center [694, 212] width 256 height 410
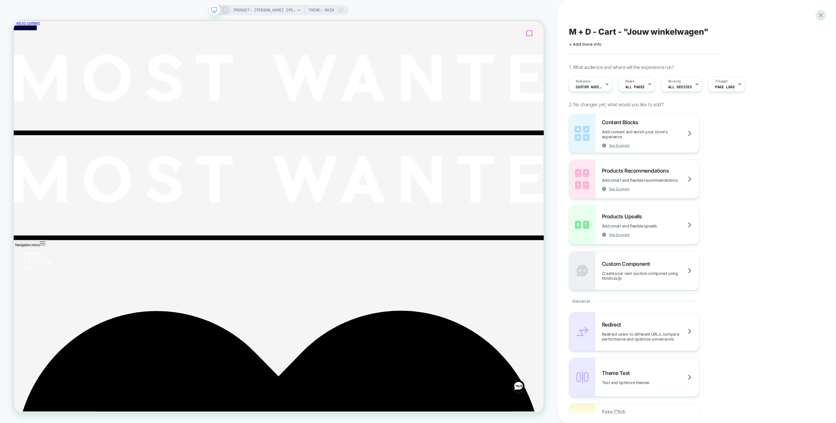
click at [590, 33] on div at bounding box center [592, 34] width 14 height 8
click at [619, 76] on div "Alternative text" at bounding box center [627, 73] width 40 height 7
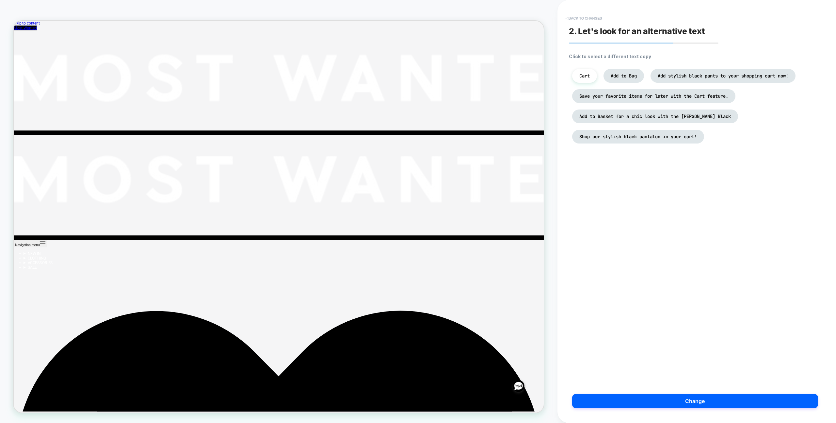
click at [586, 17] on button "< Back to changes" at bounding box center [584, 18] width 43 height 10
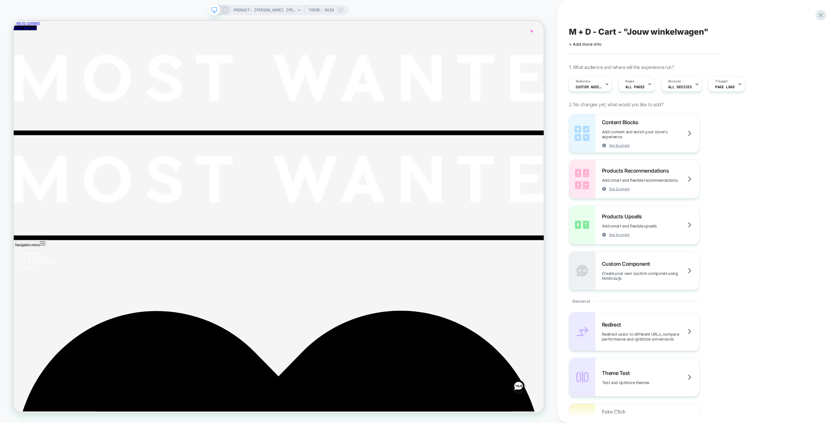
click at [592, 33] on div at bounding box center [592, 34] width 14 height 8
click at [626, 94] on div "Edit Code" at bounding box center [630, 90] width 40 height 7
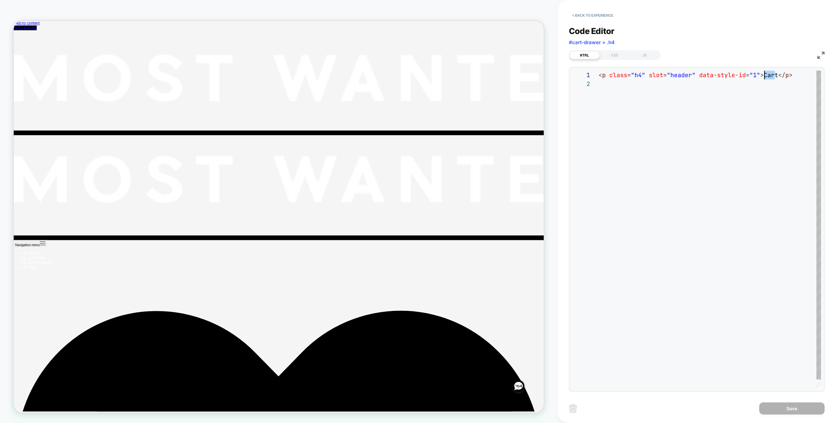
scroll to position [0, 162]
drag, startPoint x: 766, startPoint y: 74, endPoint x: 761, endPoint y: 73, distance: 4.4
click at [761, 73] on div "< p class = "h4" slot = "header" data-style-id = "1" > Cart </ p >" at bounding box center [710, 234] width 222 height 326
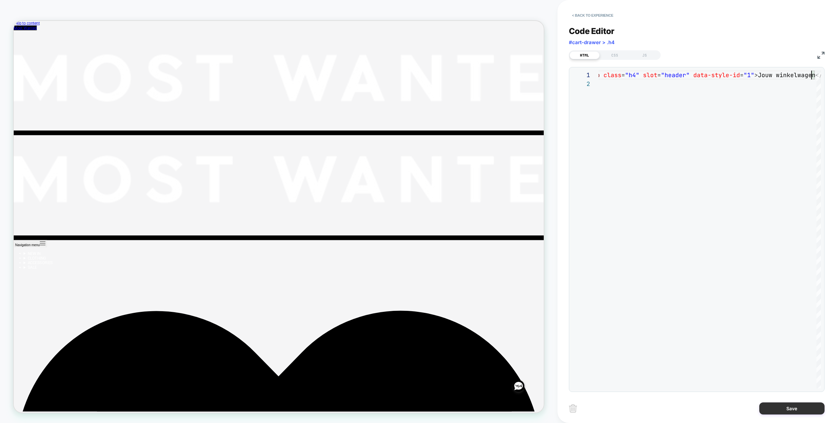
type textarea "**********"
click at [796, 412] on button "Save" at bounding box center [792, 408] width 65 height 12
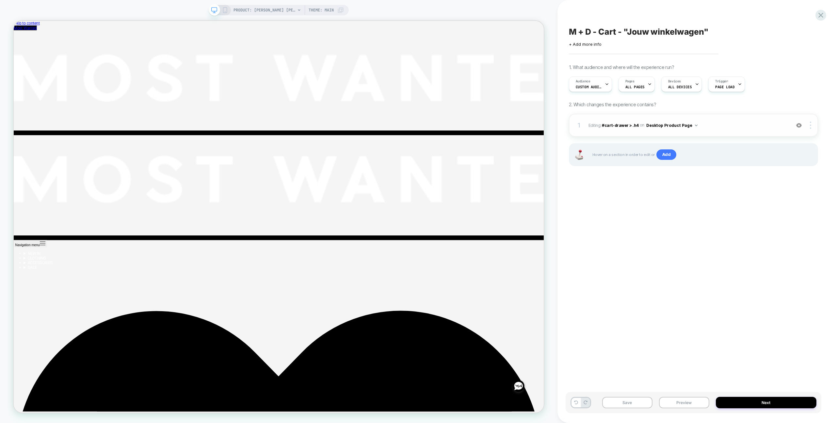
click at [680, 126] on button "Desktop Product Page" at bounding box center [672, 125] width 51 height 8
click at [680, 210] on div "Desktop Cart Drawer" at bounding box center [667, 210] width 83 height 14
click at [639, 402] on button "Save" at bounding box center [627, 402] width 50 height 11
click at [697, 402] on button "Preview" at bounding box center [684, 402] width 50 height 11
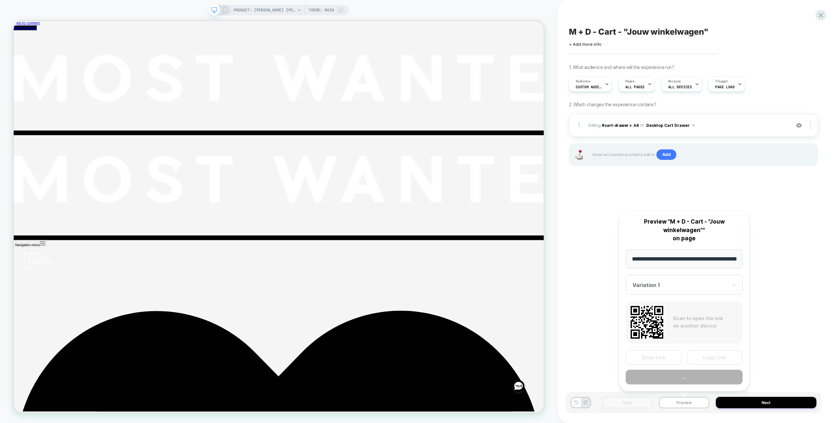
scroll to position [0, 90]
click at [680, 373] on button "Preview" at bounding box center [684, 377] width 117 height 15
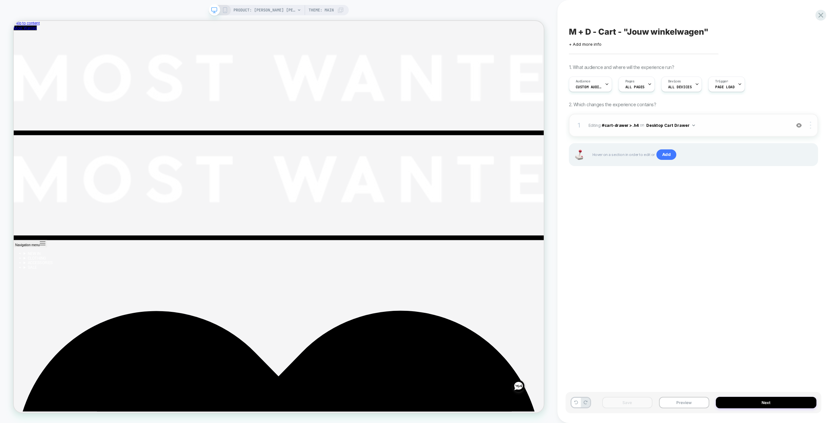
click at [808, 126] on div at bounding box center [811, 125] width 12 height 7
click at [693, 125] on img at bounding box center [694, 125] width 3 height 2
click at [805, 131] on div "1 Editing : #cart-drawer > .h4 #cart-drawer > .h4 on Desktop Cart Drawer Add Be…" at bounding box center [693, 125] width 249 height 23
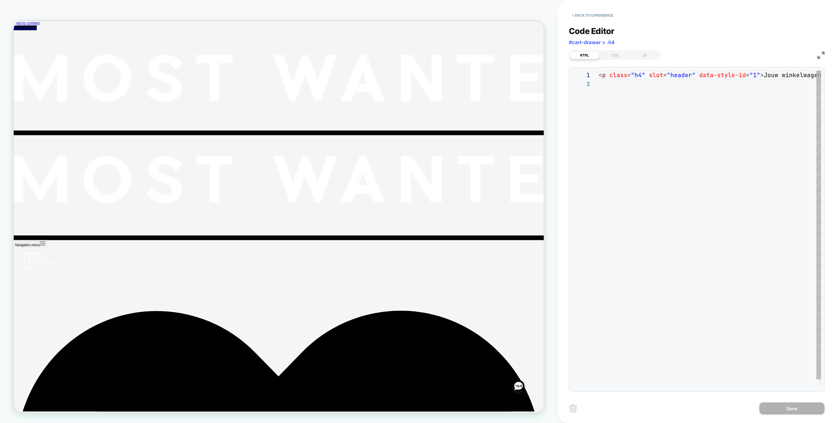
scroll to position [9, 0]
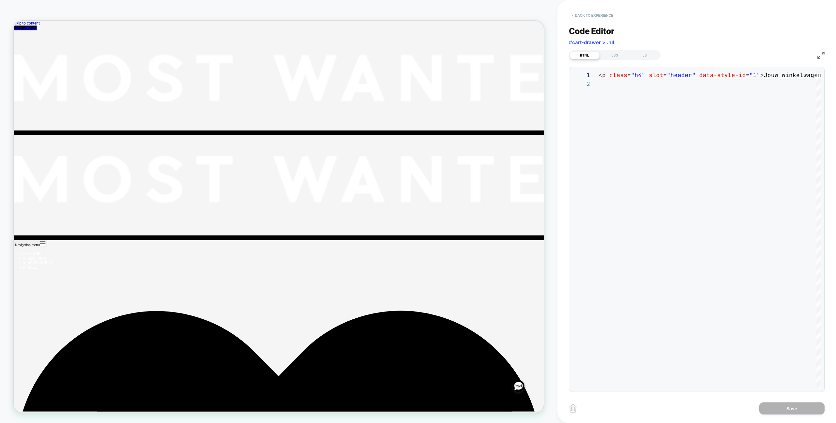
click at [582, 16] on button "< Back to experience" at bounding box center [593, 15] width 48 height 10
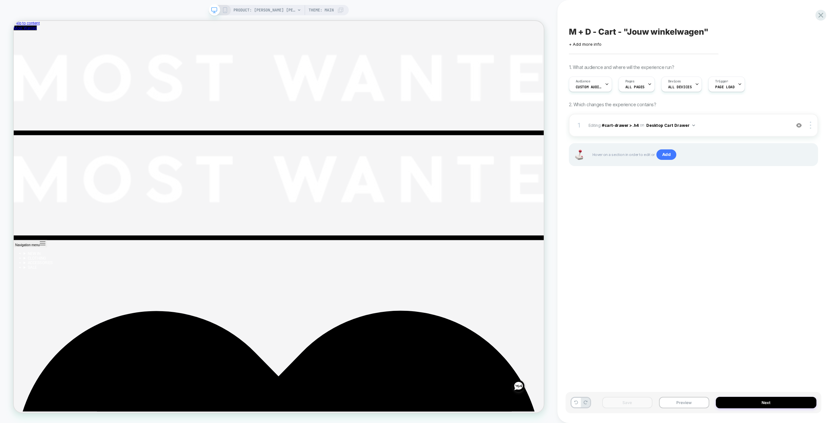
click at [224, 8] on icon at bounding box center [225, 10] width 6 height 6
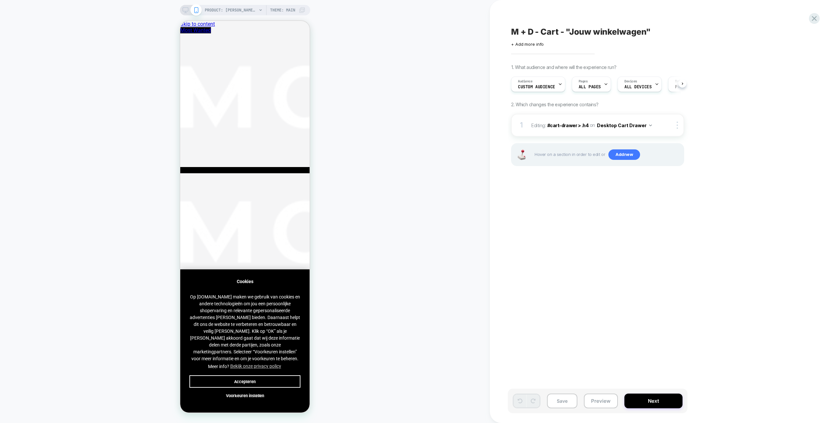
scroll to position [0, 0]
drag, startPoint x: 274, startPoint y: 371, endPoint x: 291, endPoint y: 321, distance: 53.0
click at [274, 375] on button "Accepteren" at bounding box center [244, 381] width 111 height 12
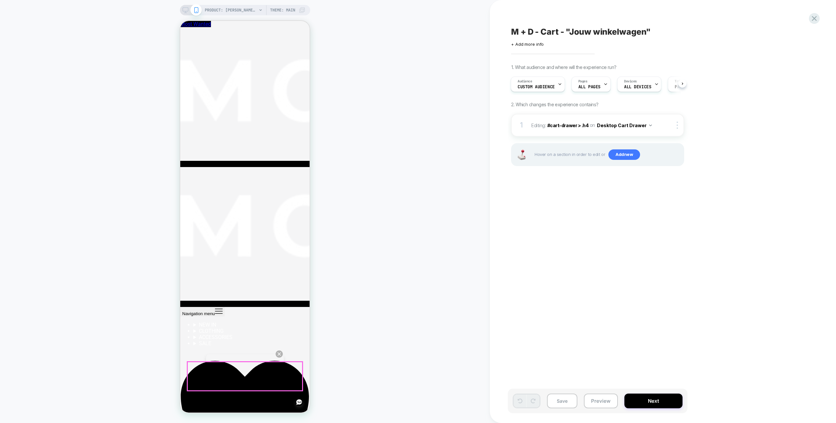
scroll to position [210, 0]
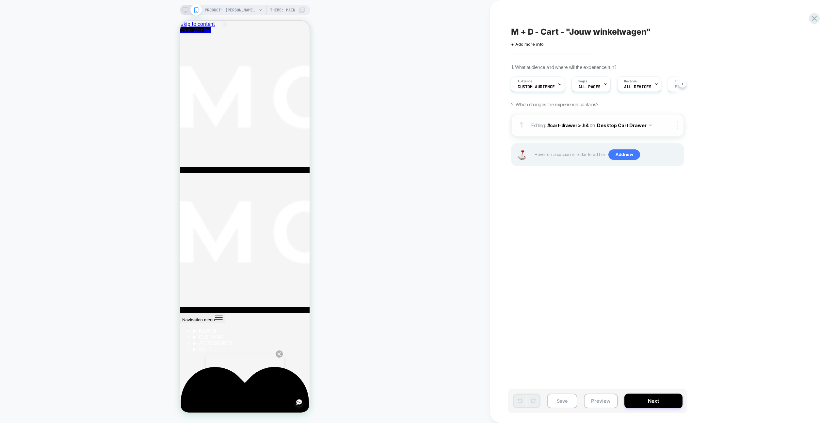
click at [678, 125] on div at bounding box center [678, 125] width 11 height 7
click at [314, 35] on div "PRODUCT: JULIE PANTALON ZWART [black] PRODUCT: JULIE PANTALON ZWART [black] The…" at bounding box center [245, 212] width 490 height 410
click at [201, 31] on div at bounding box center [204, 30] width 13 height 7
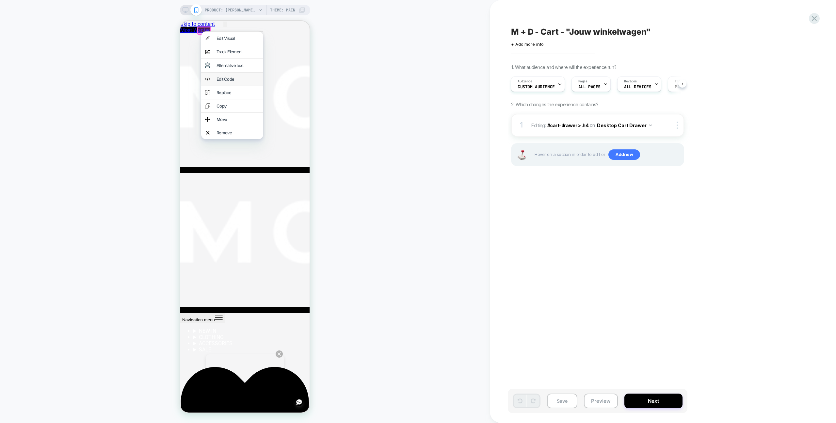
click at [232, 82] on div "Edit Code" at bounding box center [238, 78] width 43 height 5
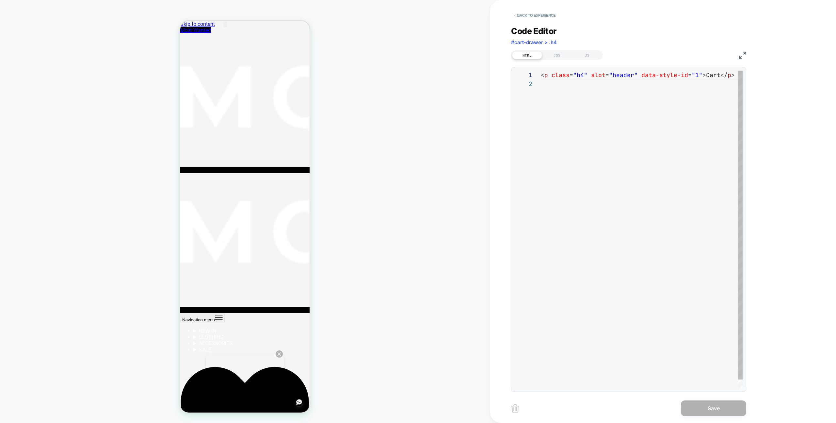
scroll to position [9, 0]
click at [709, 75] on div "< p class = "h4" slot = "header" data-style-id = "1" > Cart </ p >" at bounding box center [645, 234] width 209 height 326
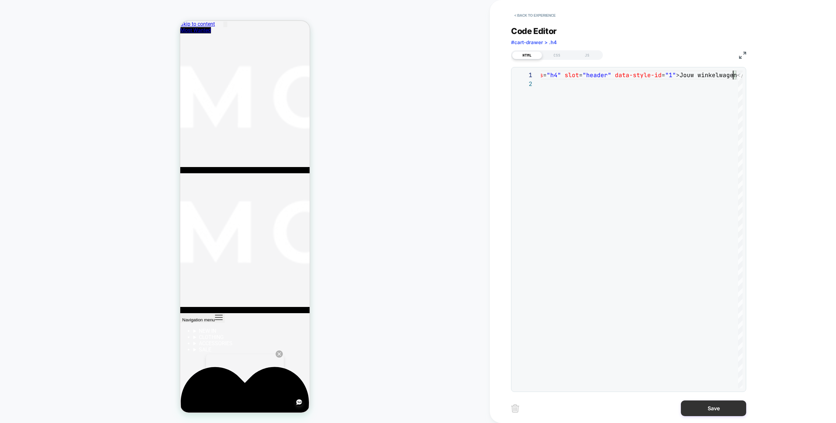
type textarea "**********"
click at [696, 402] on button "Save" at bounding box center [713, 408] width 65 height 16
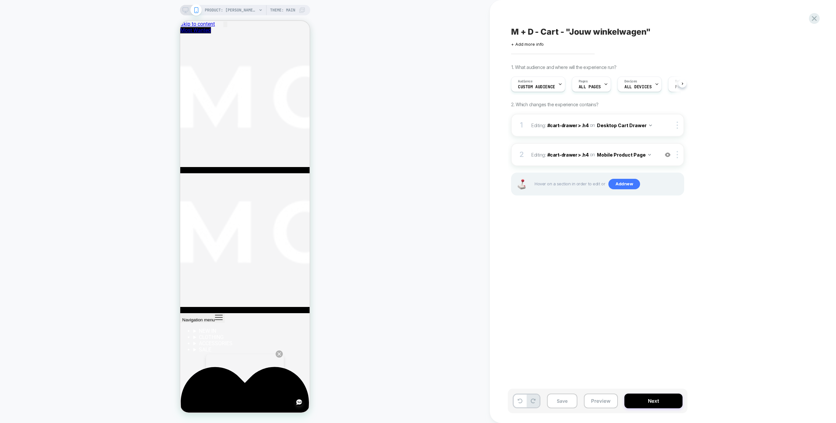
scroll to position [0, 0]
click at [639, 154] on button "Mobile Product Page" at bounding box center [624, 154] width 54 height 9
click at [642, 238] on div "Mobile Cart Drawer" at bounding box center [621, 240] width 79 height 14
click at [599, 403] on button "Preview" at bounding box center [601, 400] width 34 height 15
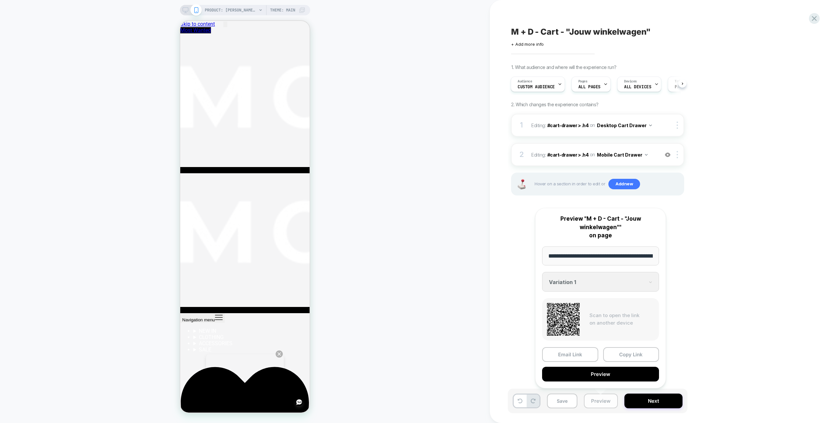
click at [606, 374] on button "Preview" at bounding box center [600, 374] width 117 height 15
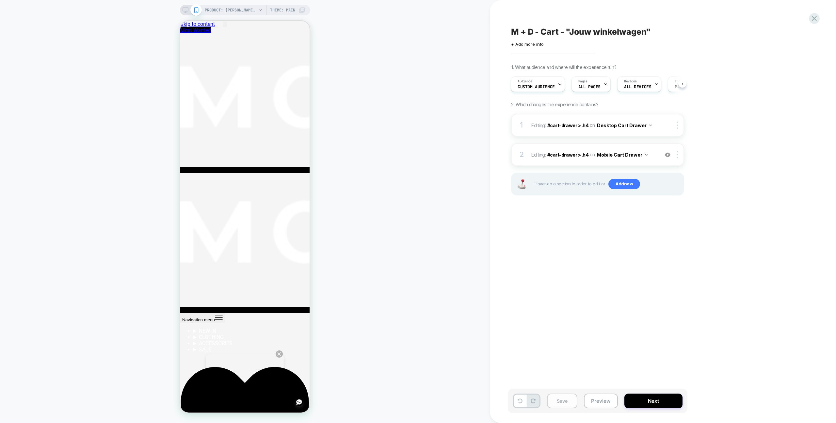
click at [569, 406] on button "Save" at bounding box center [562, 400] width 30 height 15
click at [640, 403] on button "Next" at bounding box center [654, 400] width 58 height 15
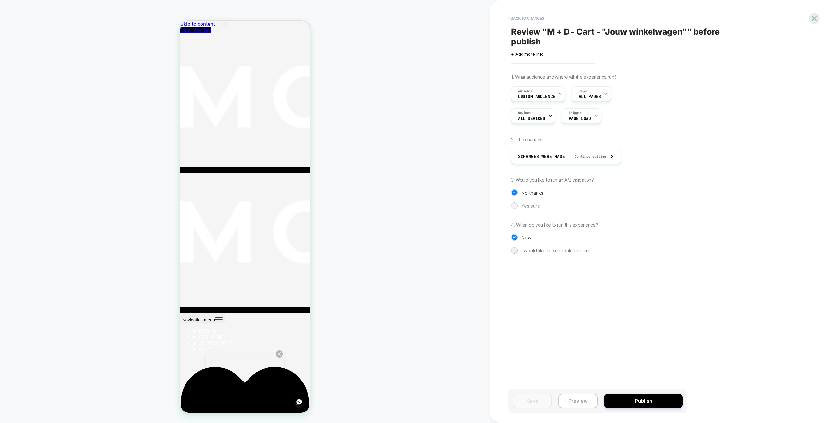
click at [534, 204] on span "Yes sure" at bounding box center [531, 206] width 19 height 6
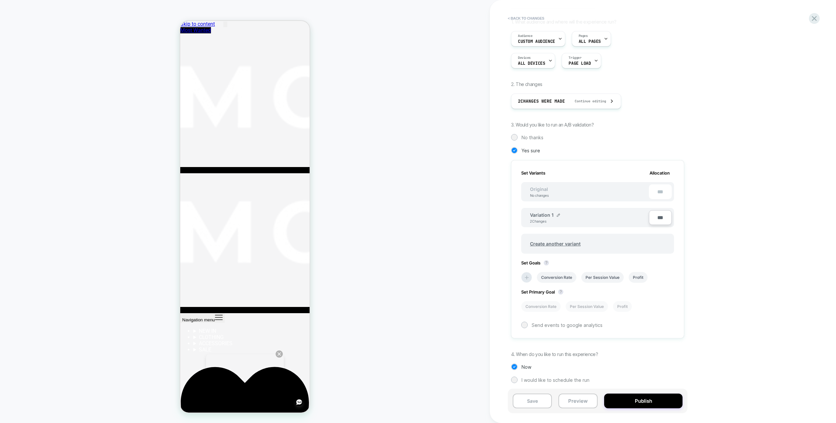
scroll to position [58, 0]
click at [532, 275] on li at bounding box center [526, 274] width 11 height 11
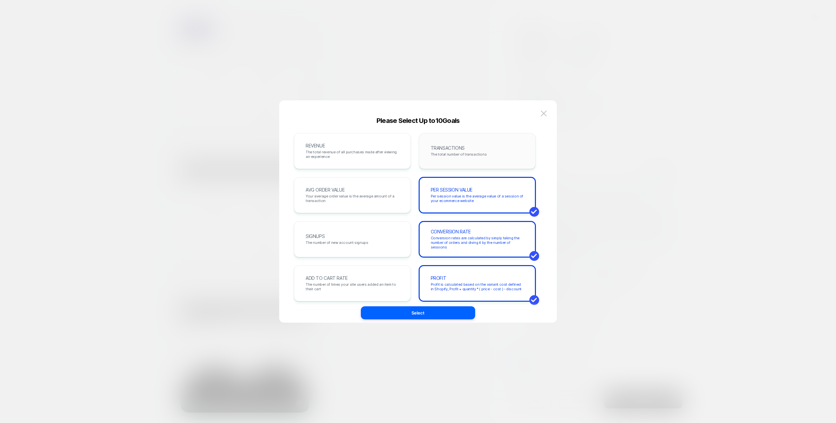
click at [447, 157] on div "TRANSACTIONS The total number of transactions" at bounding box center [477, 151] width 103 height 22
click at [368, 204] on div "AVG ORDER VALUE Your average order value is the average amount of a transaction" at bounding box center [352, 195] width 103 height 22
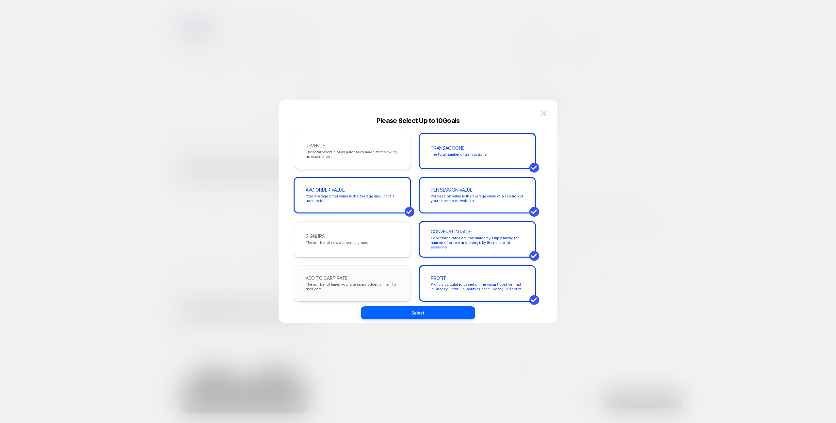
click at [387, 269] on div "ADD TO CART RATE The number of times your site users added an item to their cart" at bounding box center [352, 283] width 117 height 36
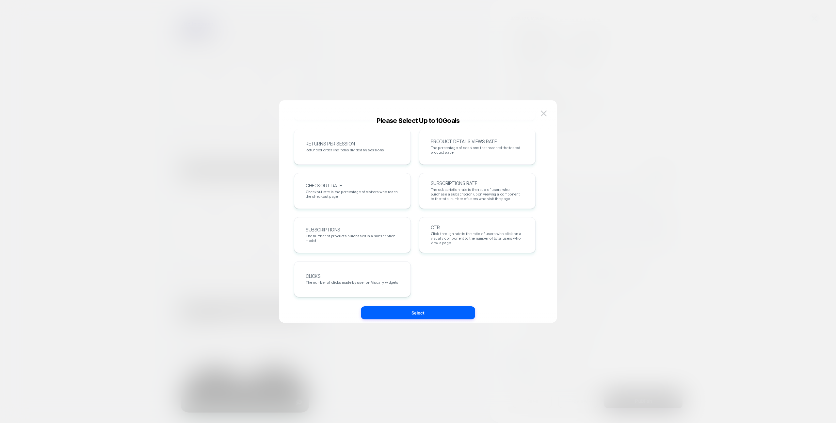
scroll to position [225, 0]
click at [390, 189] on span "Checkout rate is the percentage of visitors who reach the checkout page" at bounding box center [352, 193] width 93 height 9
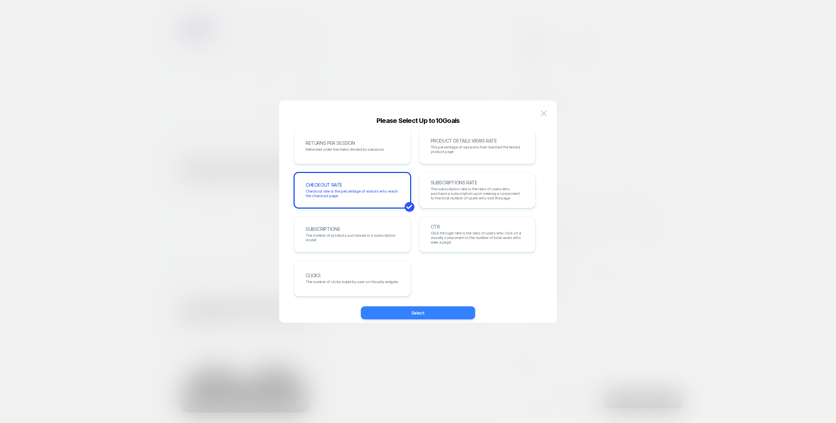
click at [448, 308] on button "Select" at bounding box center [418, 312] width 114 height 13
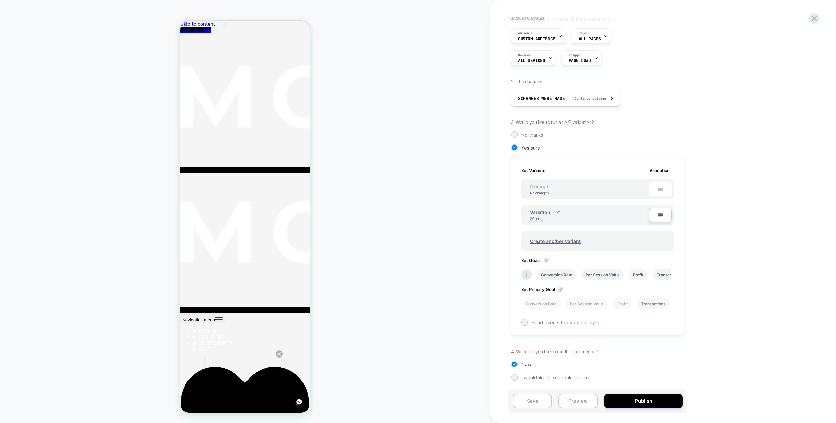
click at [656, 303] on li "Transactions" at bounding box center [653, 303] width 33 height 11
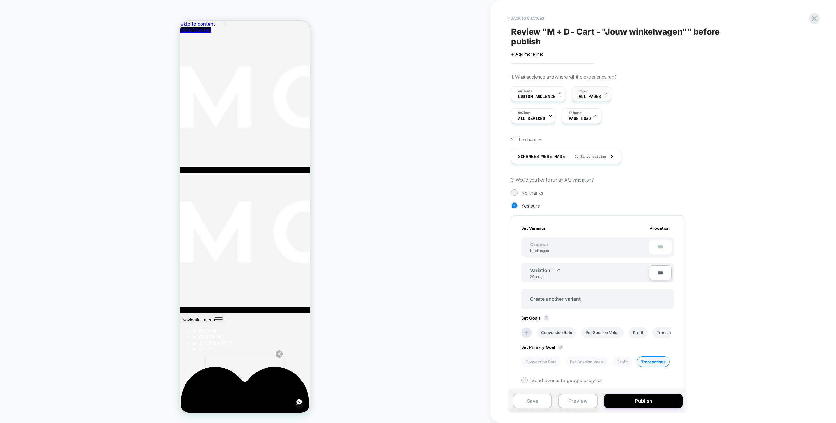
click at [601, 99] on div "Pages ALL PAGES" at bounding box center [589, 94] width 35 height 15
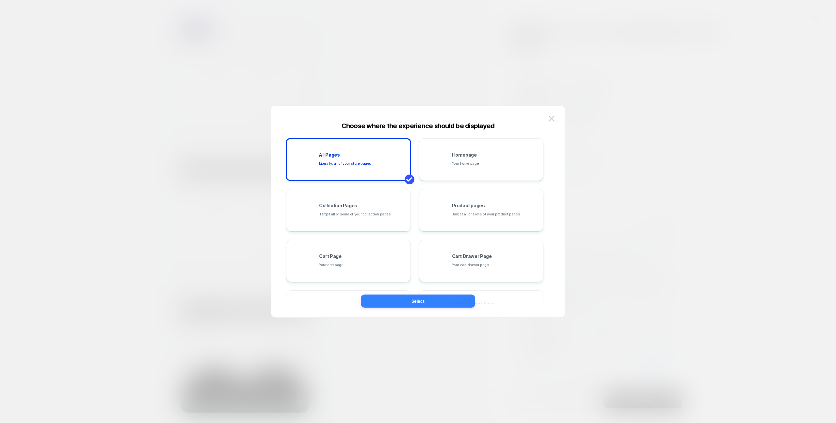
click at [448, 304] on button "Select" at bounding box center [418, 300] width 114 height 13
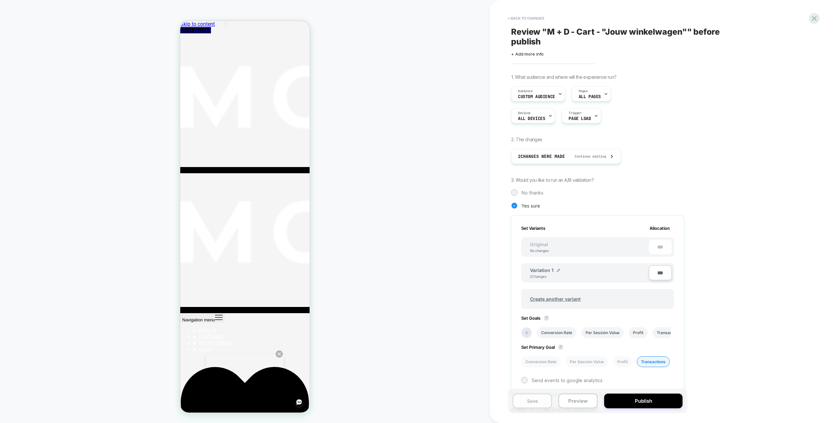
click at [545, 404] on button "Save" at bounding box center [532, 400] width 39 height 15
click at [533, 15] on button "< Back to changes" at bounding box center [526, 18] width 43 height 10
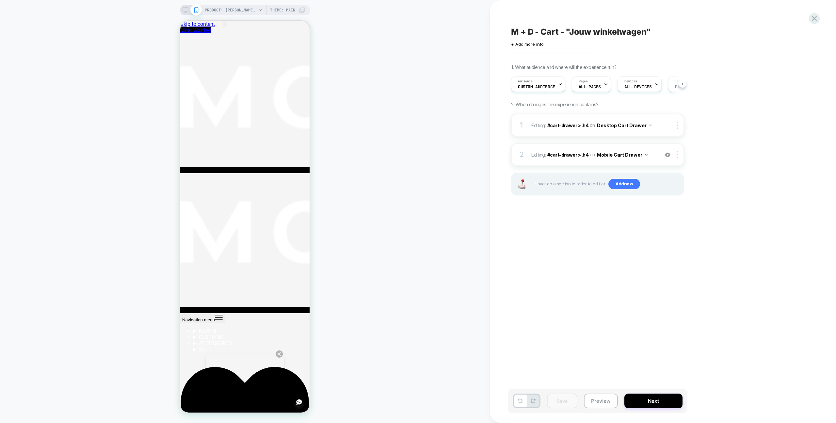
scroll to position [0, 0]
click at [667, 154] on img at bounding box center [668, 155] width 6 height 6
click at [639, 399] on button "Next" at bounding box center [654, 400] width 58 height 15
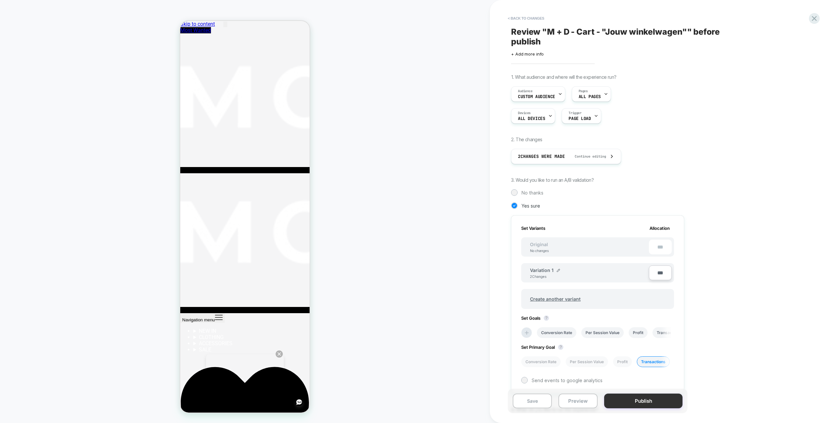
click at [642, 400] on button "Publish" at bounding box center [643, 400] width 78 height 15
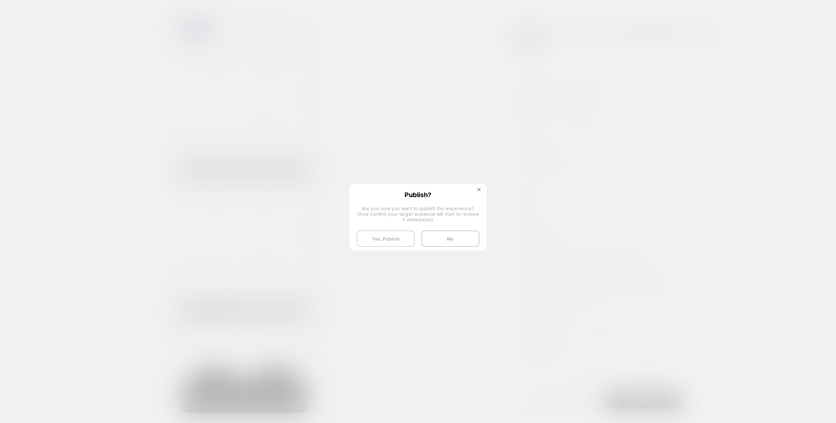
click at [402, 236] on button "Yes, Publish" at bounding box center [386, 238] width 58 height 16
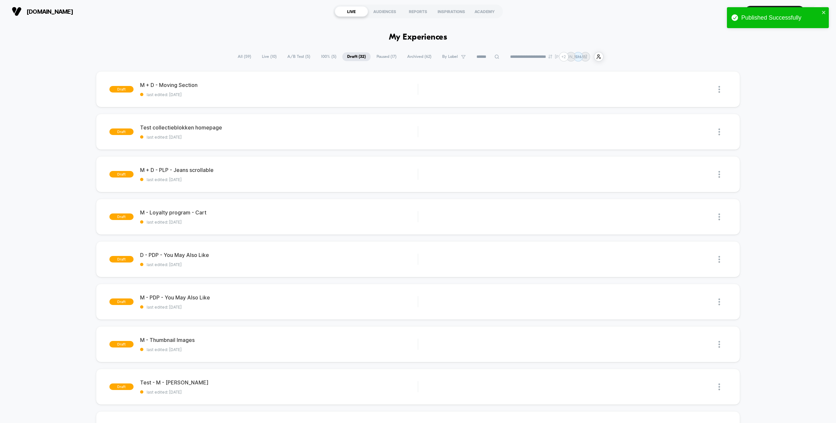
click at [297, 55] on span "A/B Test ( 5 )" at bounding box center [299, 56] width 33 height 9
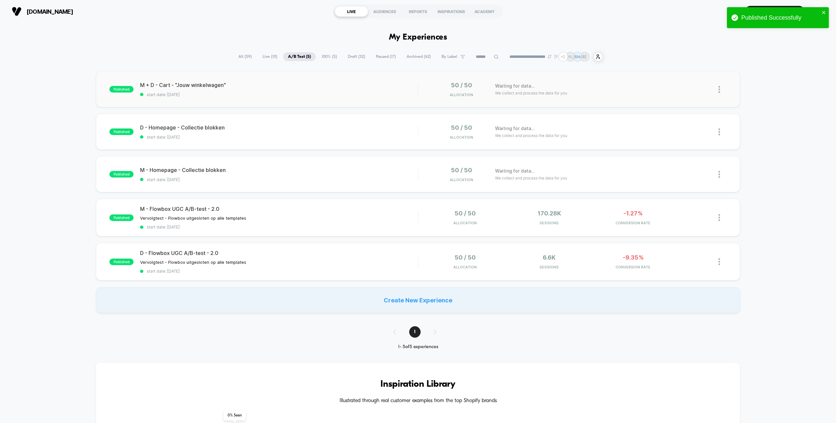
click at [332, 102] on div "published M + D - Cart - "Jouw winkelwagen" start date: 22-9-2025 50 / 50 Alloc…" at bounding box center [418, 89] width 644 height 36
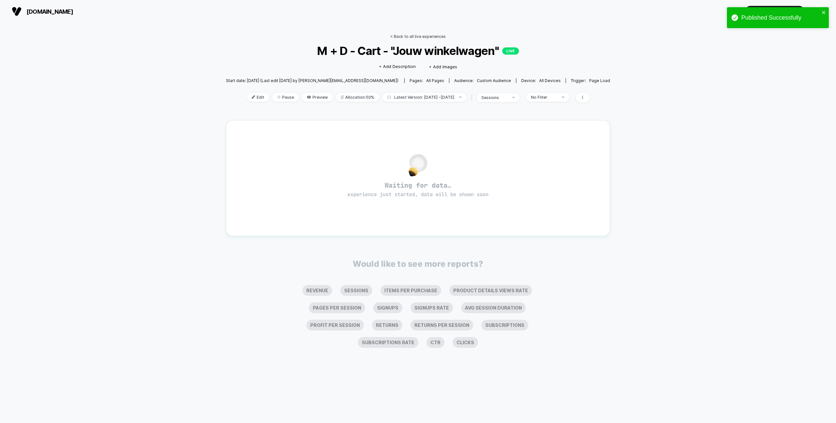
click at [416, 35] on link "< Back to all live experiences" at bounding box center [418, 36] width 56 height 5
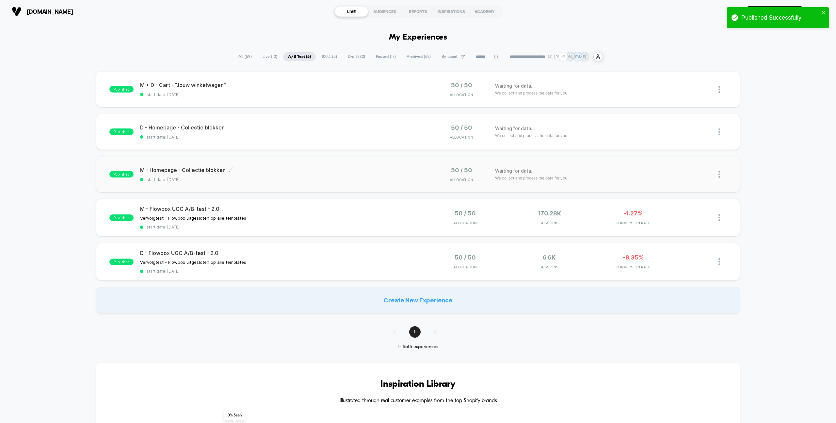
click at [315, 173] on span "M - Homepage - Collectie blokken Click to edit experience details" at bounding box center [279, 170] width 278 height 7
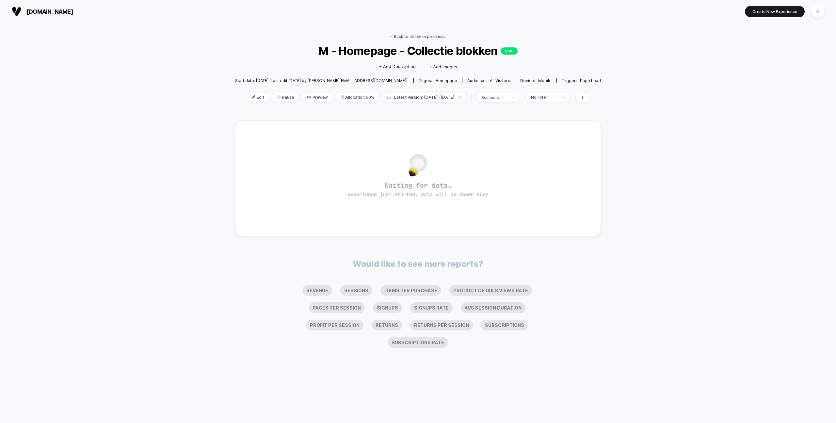
click at [405, 37] on link "< Back to all live experiences" at bounding box center [418, 36] width 56 height 5
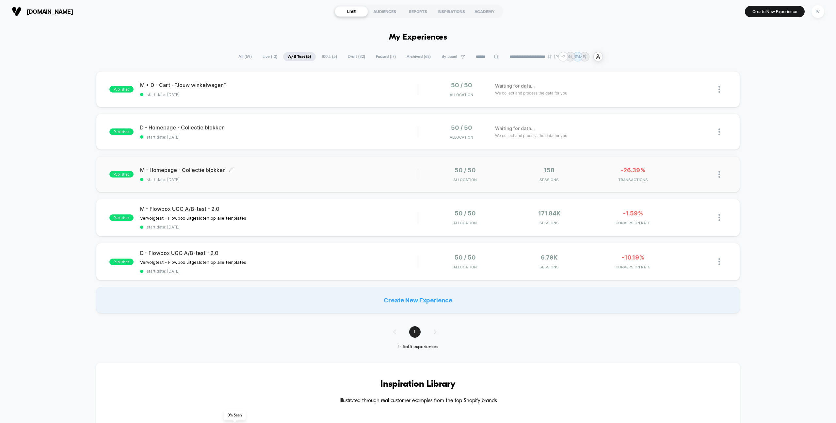
click at [385, 173] on div "M - Homepage - Collectie blokken Click to edit experience details Click to edit…" at bounding box center [279, 174] width 278 height 15
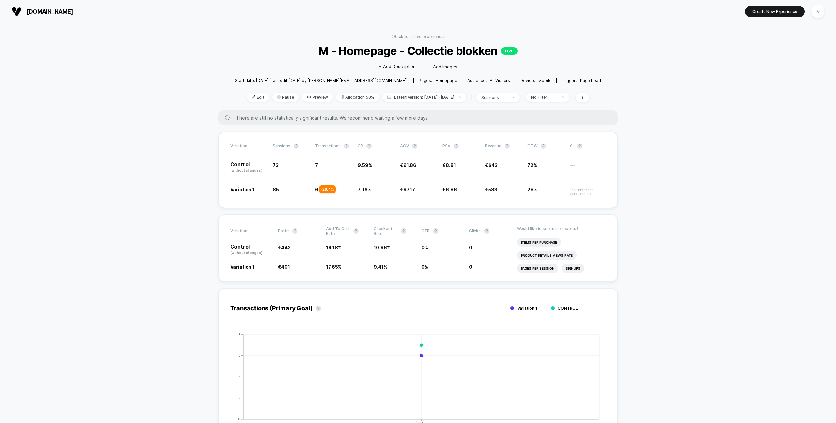
click at [436, 80] on span "homepage" at bounding box center [447, 80] width 22 height 5
click at [431, 35] on link "< Back to all live experiences" at bounding box center [418, 36] width 56 height 5
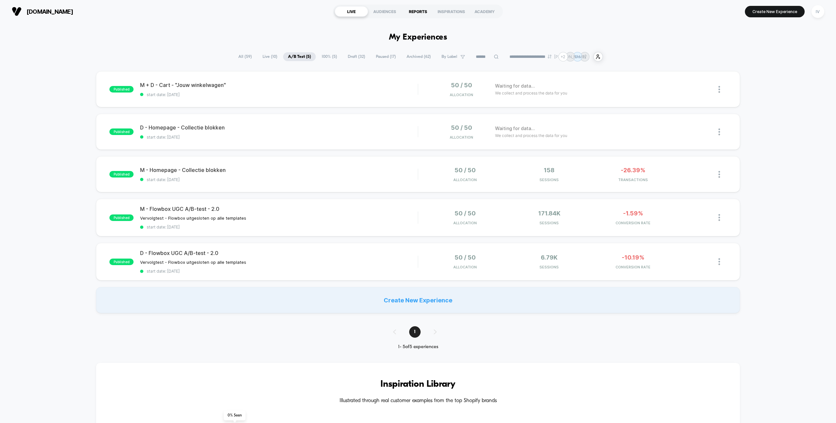
click at [420, 11] on div "REPORTS" at bounding box center [418, 11] width 33 height 10
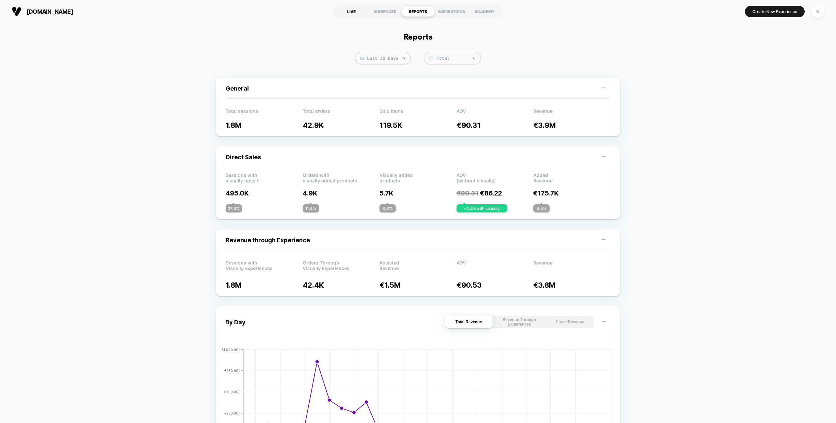
click at [352, 12] on div "LIVE" at bounding box center [351, 11] width 33 height 10
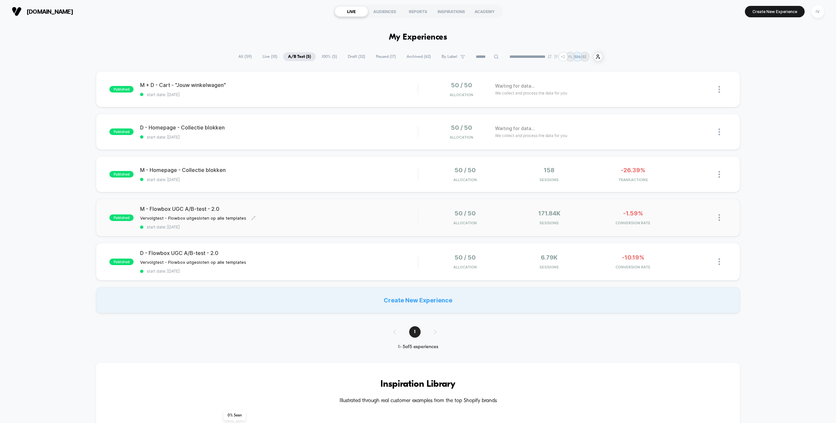
click at [416, 225] on span "start date: [DATE]" at bounding box center [279, 226] width 278 height 5
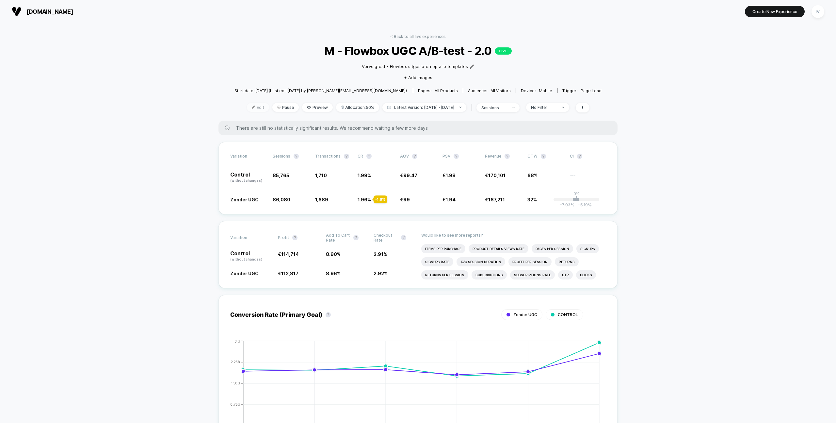
click at [250, 108] on span "Edit" at bounding box center [258, 107] width 22 height 9
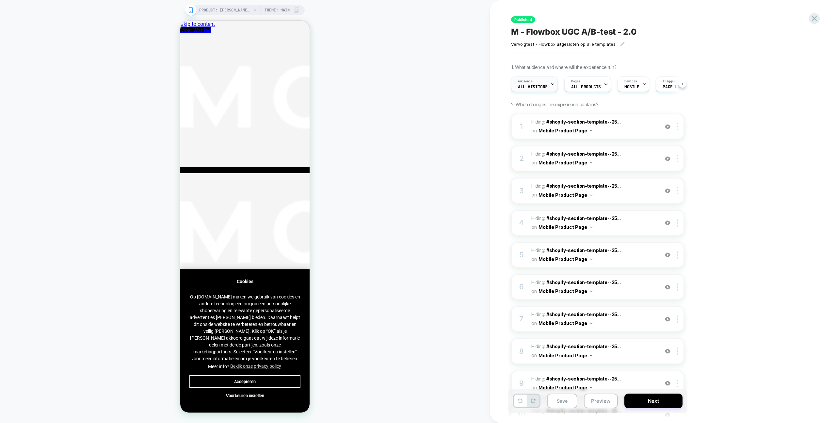
click at [553, 84] on icon at bounding box center [553, 84] width 2 height 1
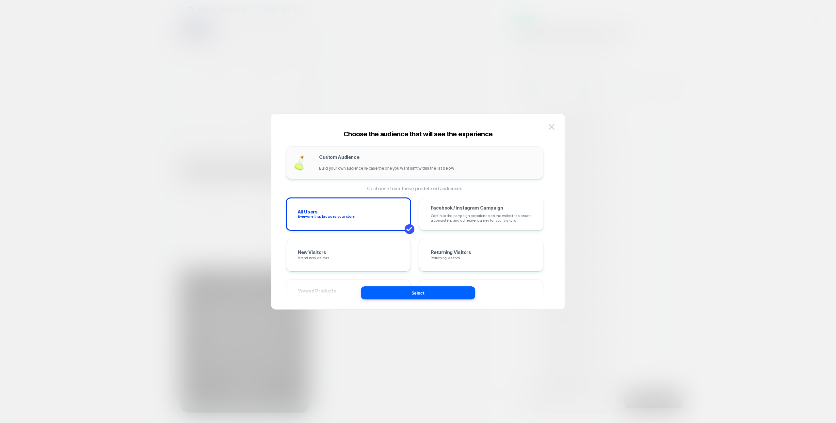
click at [394, 166] on span "Build your own audience in-case the one you want isn't within the list below" at bounding box center [386, 168] width 135 height 5
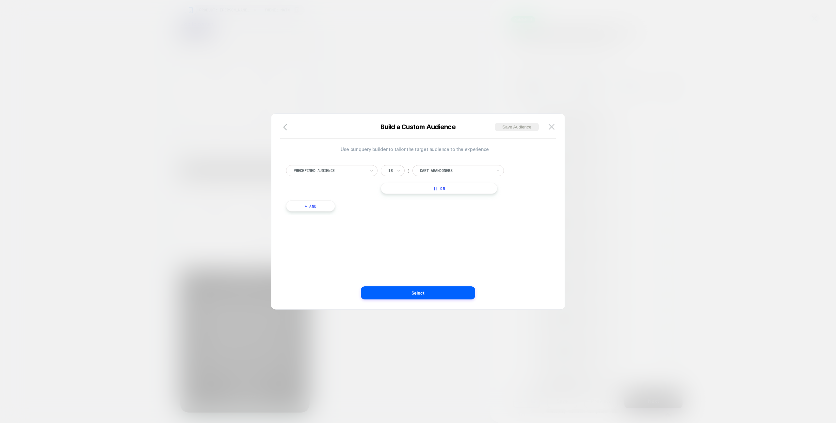
click at [348, 172] on div at bounding box center [330, 171] width 72 height 6
click at [315, 242] on div "Country" at bounding box center [335, 246] width 85 height 10
click at [461, 169] on div at bounding box center [456, 171] width 72 height 6
type input "***"
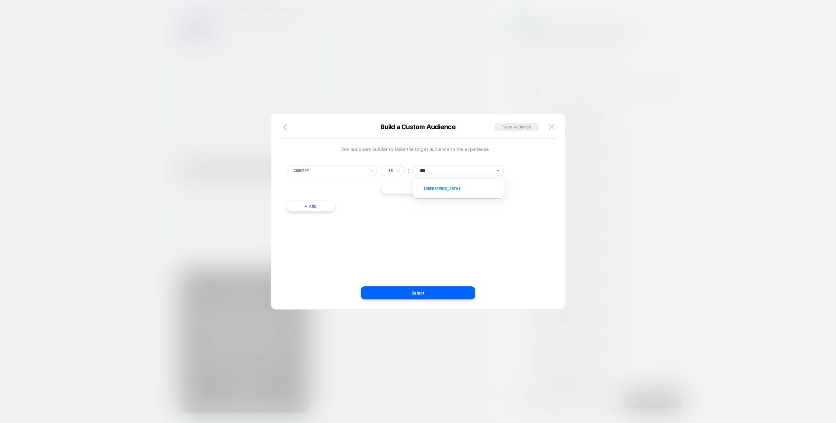
click at [465, 188] on div "Netherlands" at bounding box center [462, 188] width 85 height 10
click at [412, 290] on button "Select" at bounding box center [418, 292] width 114 height 13
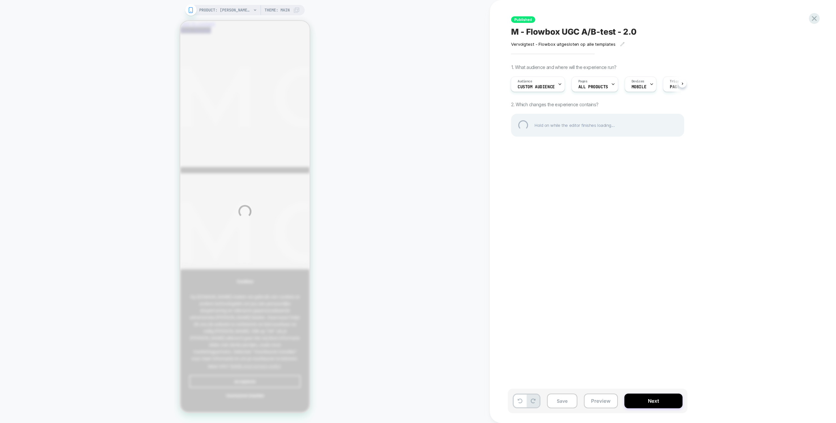
click at [652, 398] on div "PRODUCT: JULIE PANTALON ZWART [black] PRODUCT: JULIE PANTALON ZWART [black] The…" at bounding box center [418, 211] width 836 height 423
click at [813, 22] on div at bounding box center [814, 18] width 13 height 13
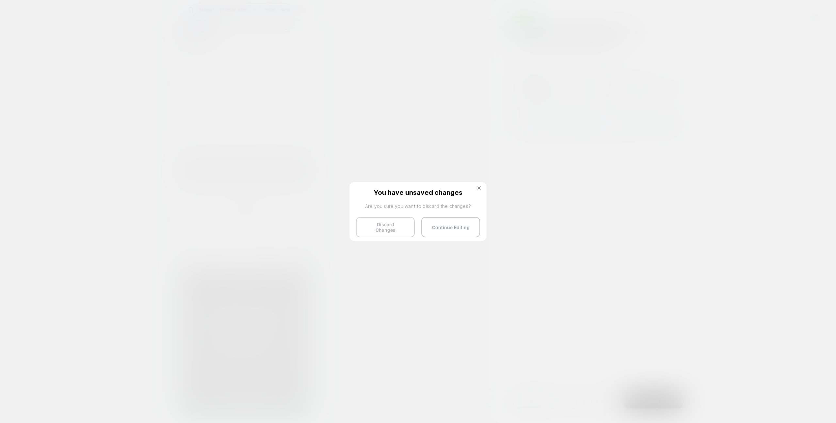
click at [389, 232] on button "Discard Changes" at bounding box center [385, 227] width 59 height 20
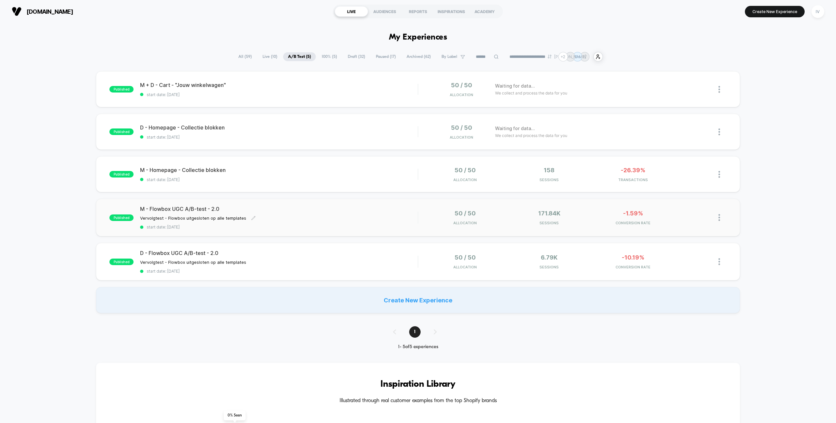
click at [265, 219] on div "Vervolgtest - Flowbox uitgesloten op alle templates Click to edit experience de…" at bounding box center [237, 217] width 194 height 5
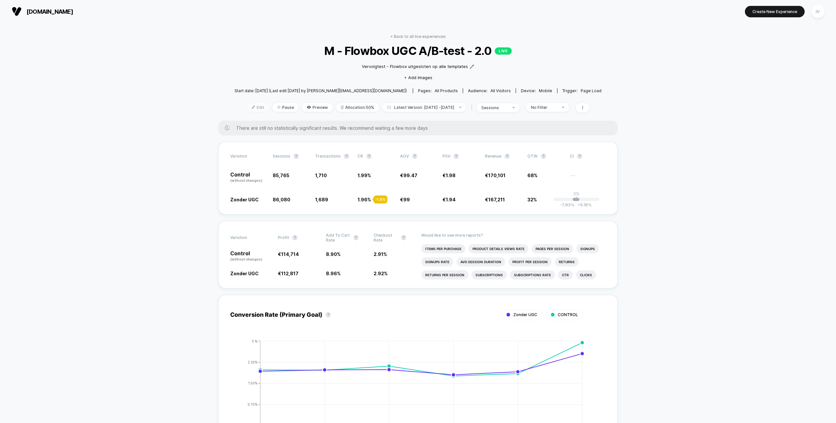
click at [255, 105] on span "Edit" at bounding box center [258, 107] width 22 height 9
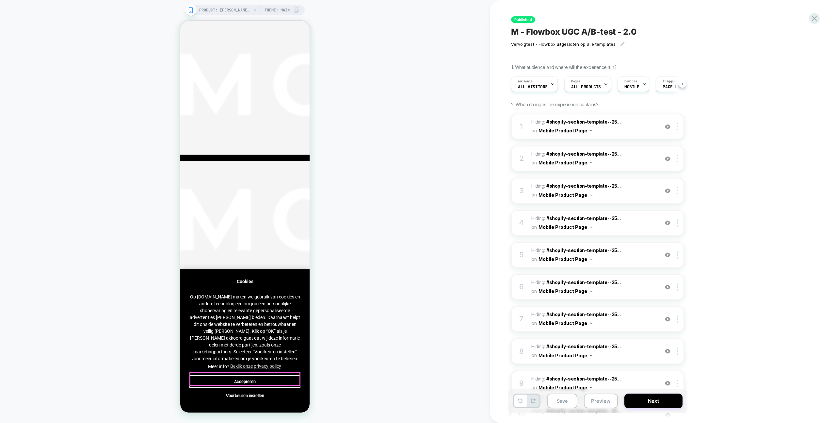
click at [279, 378] on button "Accepteren" at bounding box center [244, 381] width 111 height 12
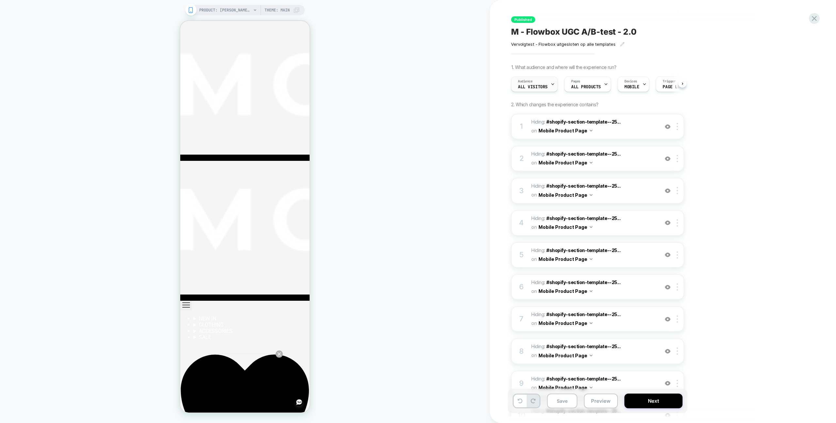
scroll to position [0, 0]
click at [545, 83] on div "Audience All Visitors" at bounding box center [532, 84] width 43 height 15
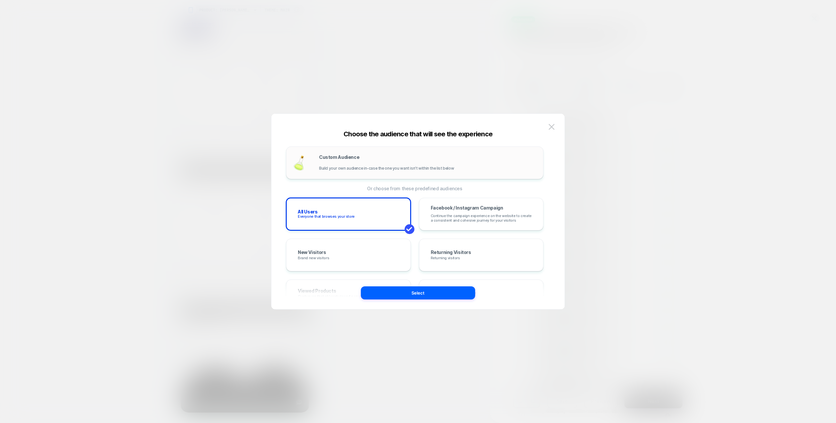
click at [337, 163] on div "Custom Audience Build your own audience in-case the one you want isn't within t…" at bounding box center [428, 163] width 218 height 16
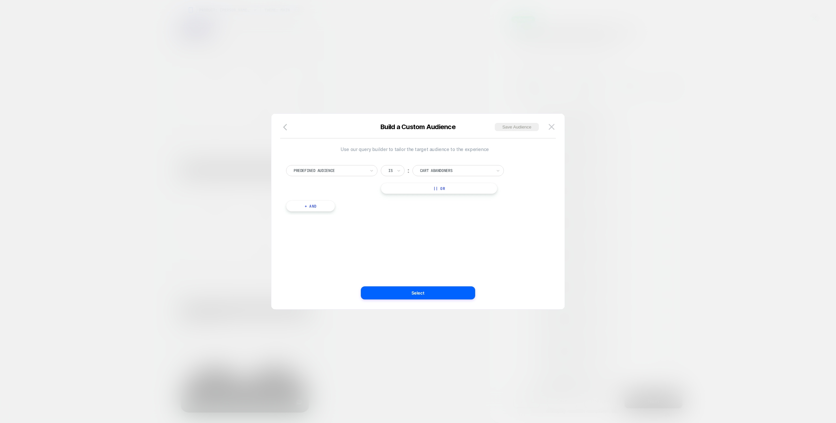
click at [327, 179] on div "Predefined Audience Is ︰ Cart Abandoners || Or" at bounding box center [414, 179] width 257 height 29
click at [332, 169] on div at bounding box center [330, 171] width 72 height 6
click at [310, 242] on div "Country" at bounding box center [335, 246] width 85 height 10
click at [465, 171] on div at bounding box center [456, 171] width 72 height 6
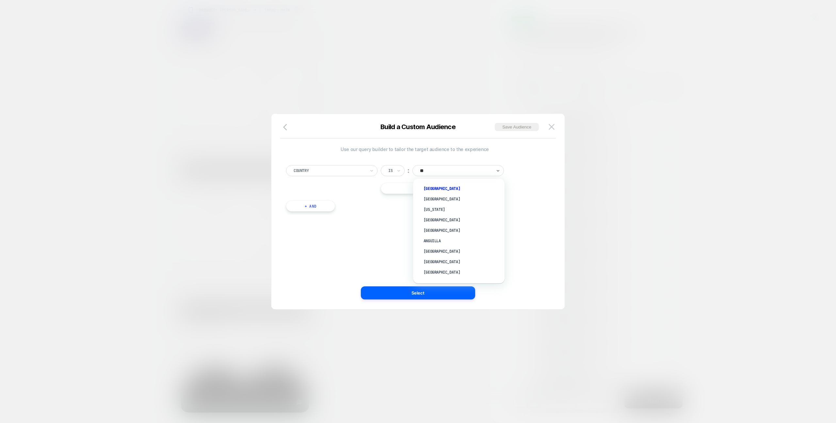
type input "***"
click at [461, 183] on div "Netherlands" at bounding box center [459, 188] width 85 height 13
click at [461, 186] on div "Netherlands" at bounding box center [462, 188] width 85 height 10
click at [437, 300] on div "Use our query builder to tailor the target audience to the experience Country I…" at bounding box center [418, 214] width 274 height 189
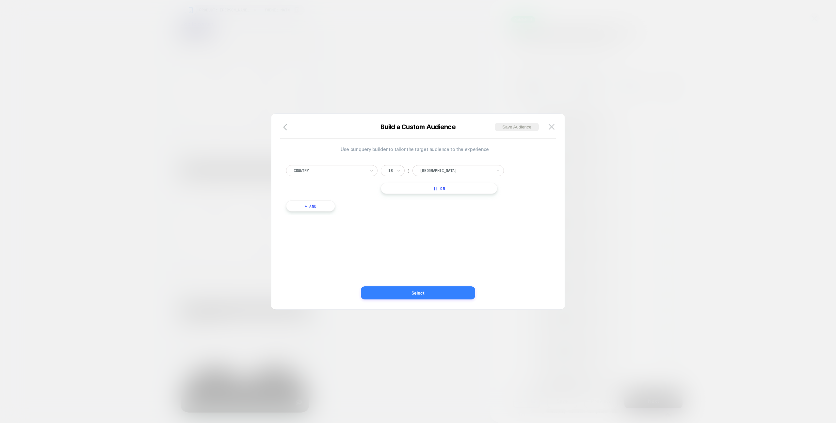
click at [438, 298] on button "Select" at bounding box center [418, 292] width 114 height 13
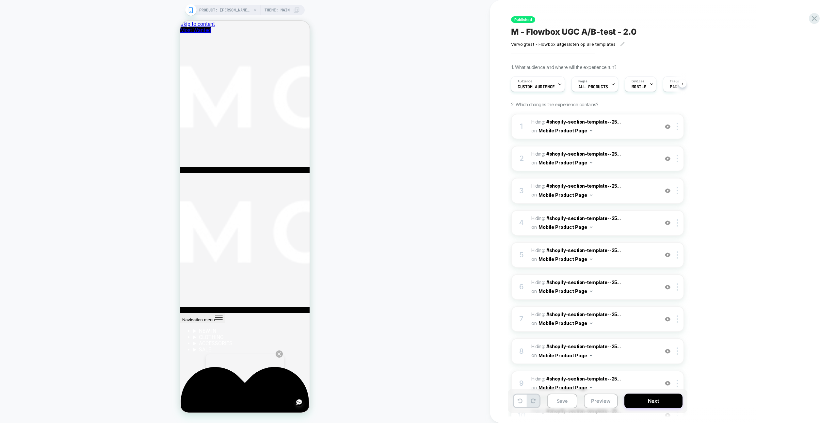
scroll to position [0, 1]
click at [657, 402] on button "Next" at bounding box center [654, 400] width 58 height 15
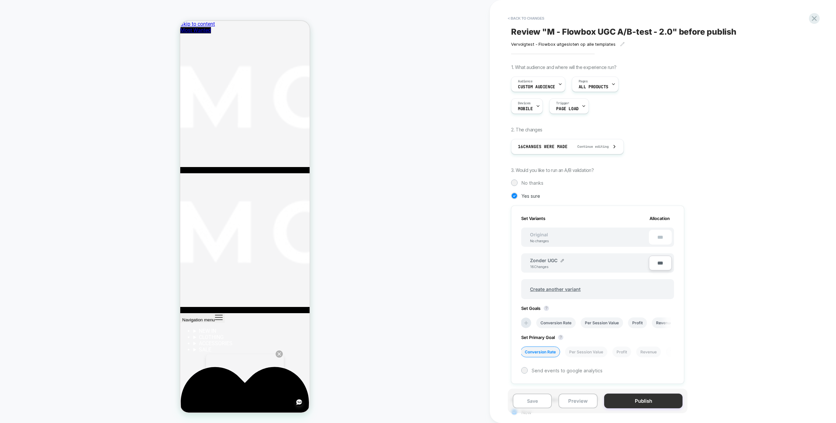
click at [649, 403] on button "Publish" at bounding box center [643, 400] width 78 height 15
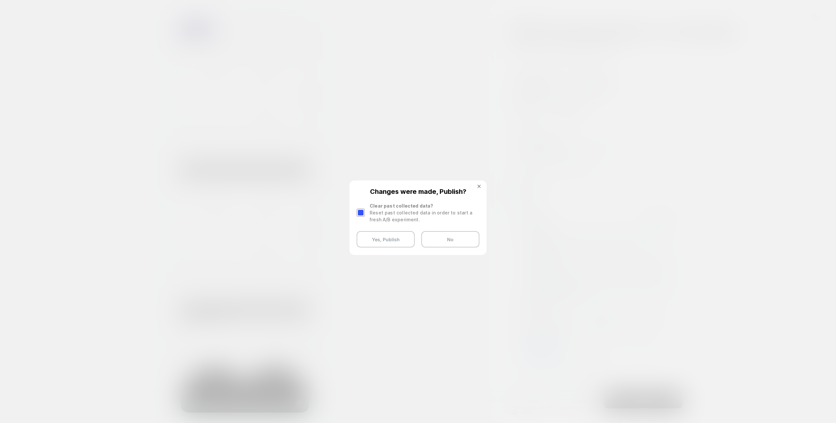
click at [356, 213] on div "Changes were made, Publish? Clear past collected data? Reset past collected dat…" at bounding box center [418, 217] width 136 height 73
click at [358, 213] on div at bounding box center [361, 212] width 8 height 8
click at [387, 239] on button "Yes, Publish" at bounding box center [386, 239] width 58 height 16
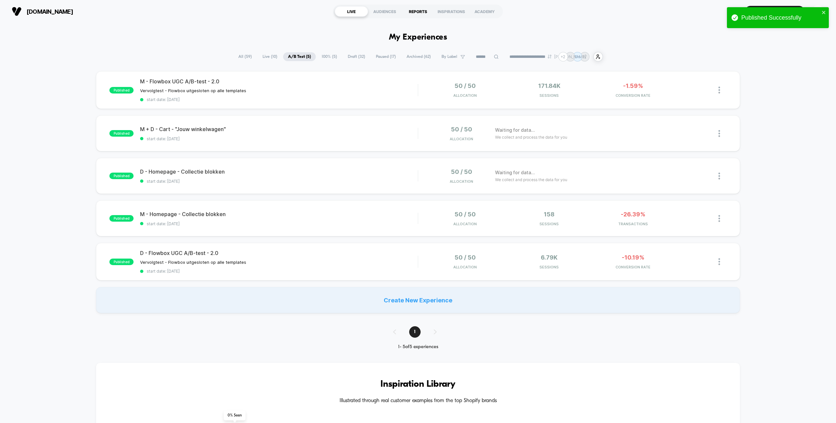
click at [411, 12] on div "REPORTS" at bounding box center [418, 11] width 33 height 10
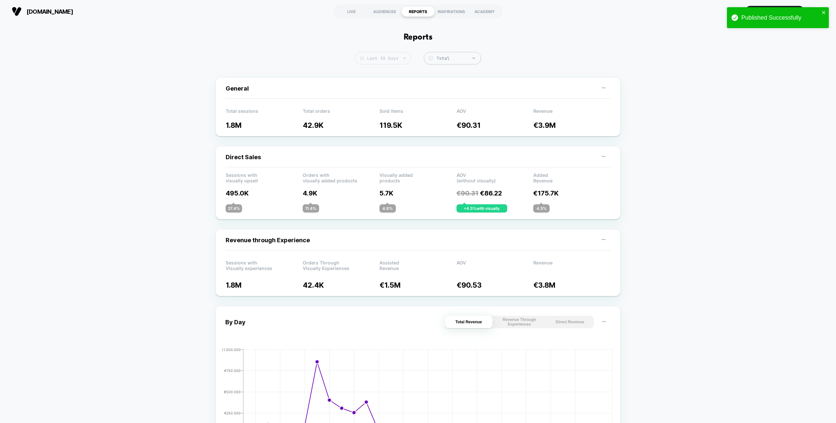
click at [392, 59] on span "Last 30 Days" at bounding box center [383, 58] width 56 height 12
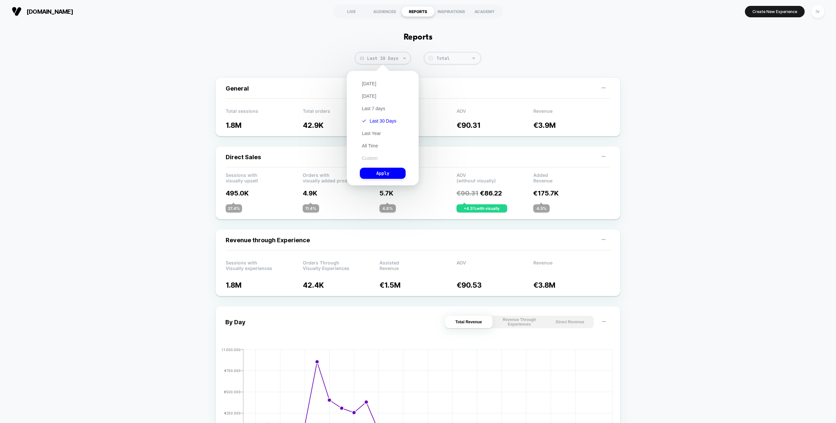
click at [374, 158] on button "Custom" at bounding box center [370, 158] width 20 height 6
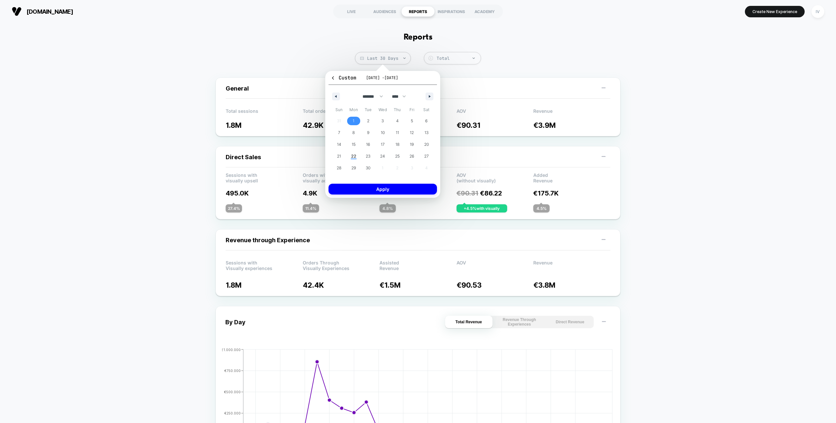
click at [353, 121] on span "1" at bounding box center [354, 121] width 15 height 8
click at [355, 154] on span "22" at bounding box center [353, 156] width 5 height 12
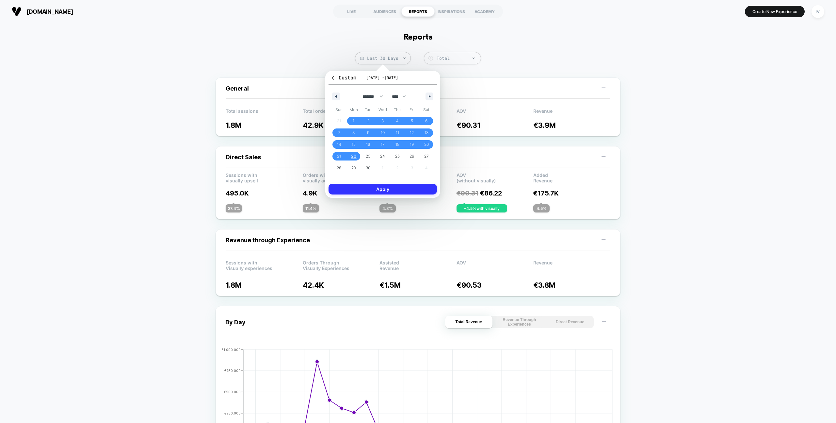
click at [386, 187] on button "Apply" at bounding box center [383, 189] width 108 height 11
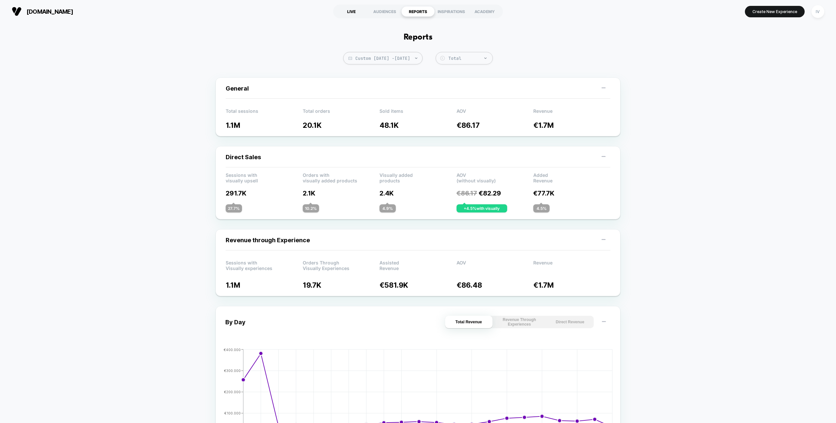
click at [356, 15] on div "LIVE" at bounding box center [351, 11] width 33 height 10
